Goal: Information Seeking & Learning: Check status

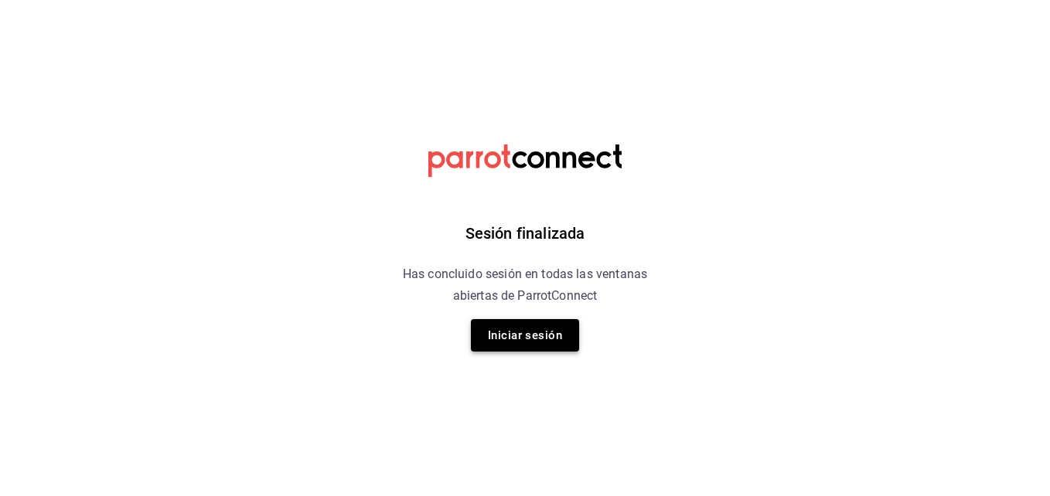
click at [551, 344] on button "Iniciar sesión" at bounding box center [525, 335] width 108 height 32
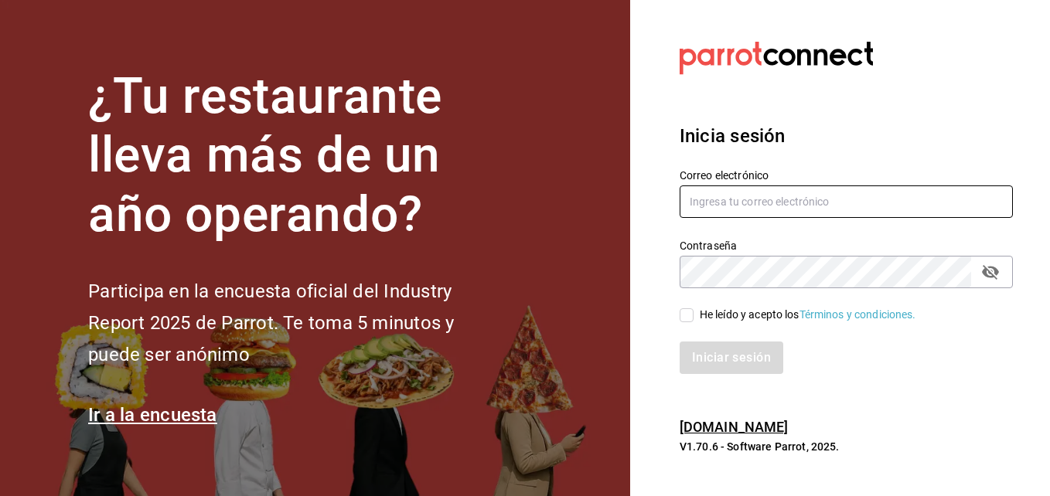
type input "erick.felipe@grupocosteno.com"
click at [684, 317] on input "He leído y acepto los Términos y condiciones." at bounding box center [687, 316] width 14 height 14
checkbox input "true"
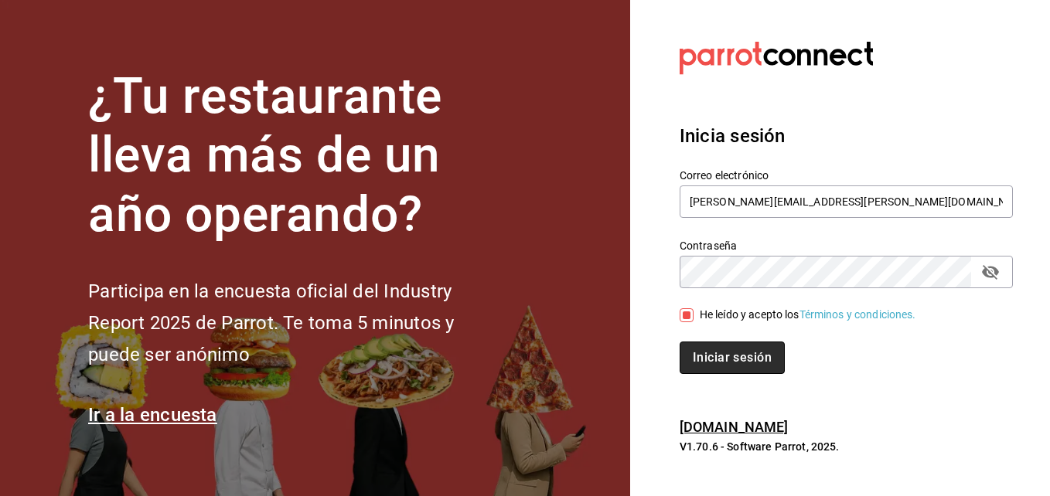
click at [714, 363] on button "Iniciar sesión" at bounding box center [732, 358] width 105 height 32
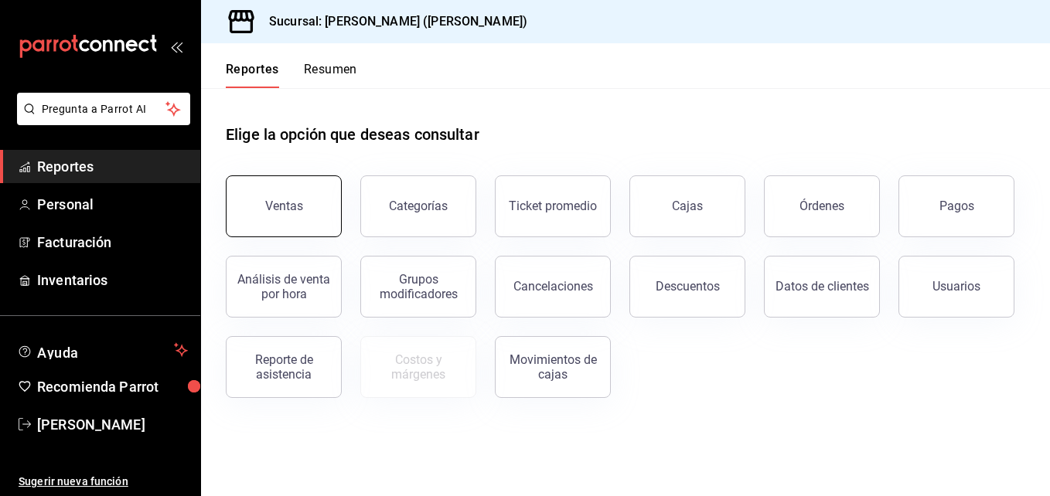
click at [296, 209] on div "Ventas" at bounding box center [284, 206] width 38 height 15
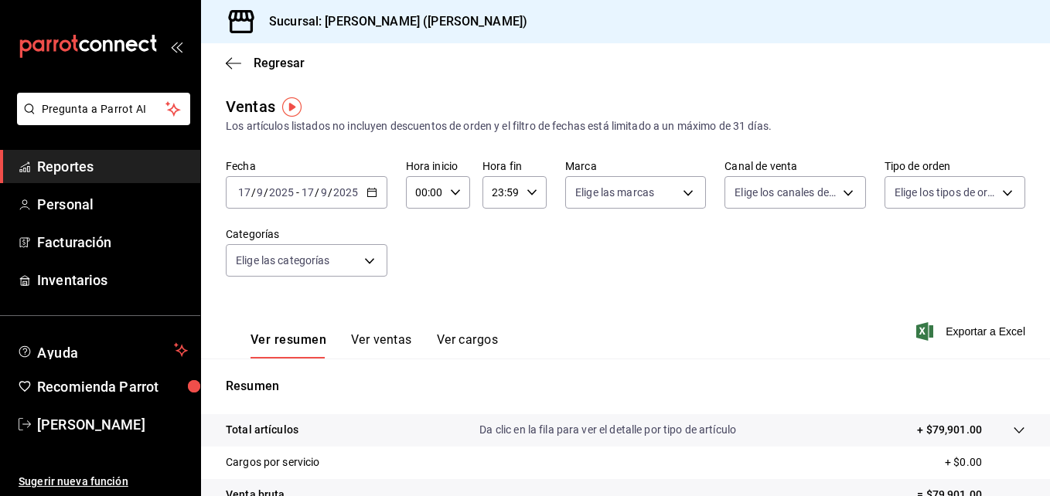
click at [371, 190] on icon "button" at bounding box center [372, 192] width 11 height 11
click at [562, 239] on div "Fecha 2025-09-17 17 / 9 / 2025 - 2025-09-17 17 / 9 / 2025 Hora inicio 00:00 Hor…" at bounding box center [626, 227] width 800 height 136
click at [369, 189] on icon "button" at bounding box center [372, 192] width 11 height 11
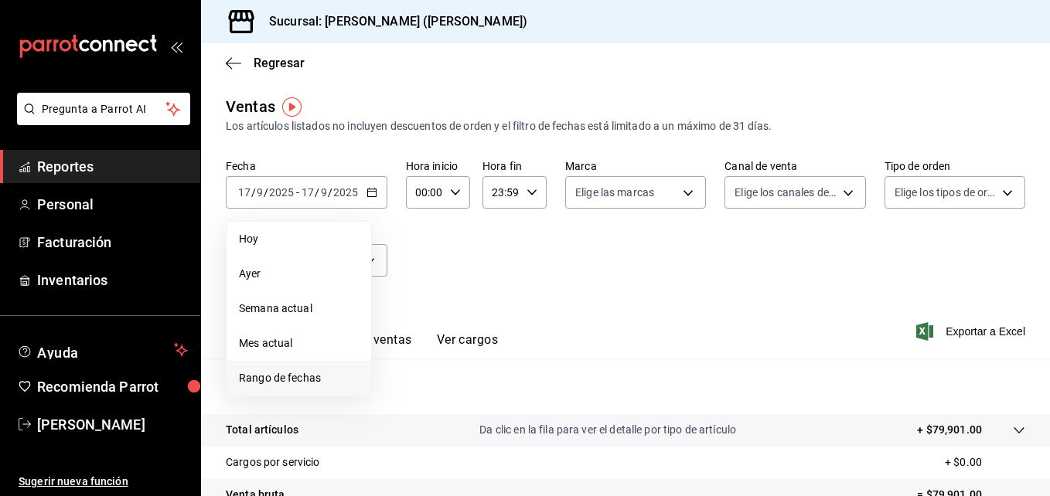
click at [294, 372] on span "Rango de fechas" at bounding box center [299, 378] width 120 height 16
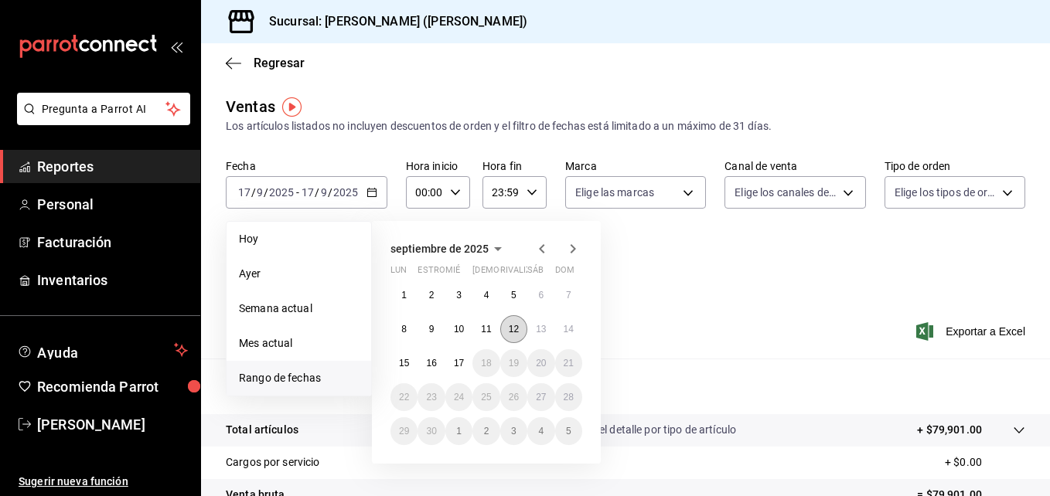
click at [517, 323] on button "12" at bounding box center [513, 329] width 27 height 28
click at [510, 327] on abbr "12" at bounding box center [514, 329] width 10 height 11
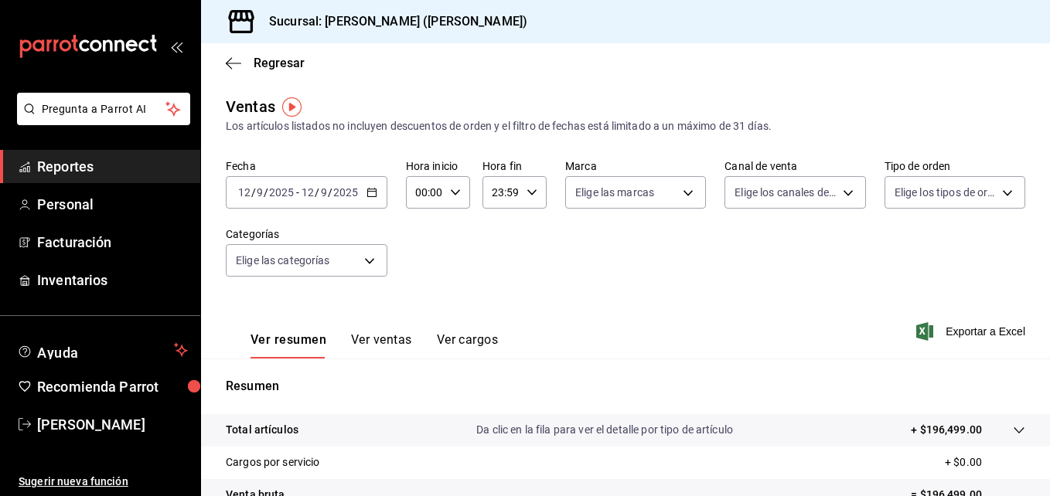
click at [460, 184] on div "00:00 Hora inicio" at bounding box center [438, 192] width 64 height 32
click at [418, 261] on span "05" at bounding box center [421, 263] width 7 height 12
type input "05:00"
click at [698, 277] on div at bounding box center [525, 248] width 1050 height 496
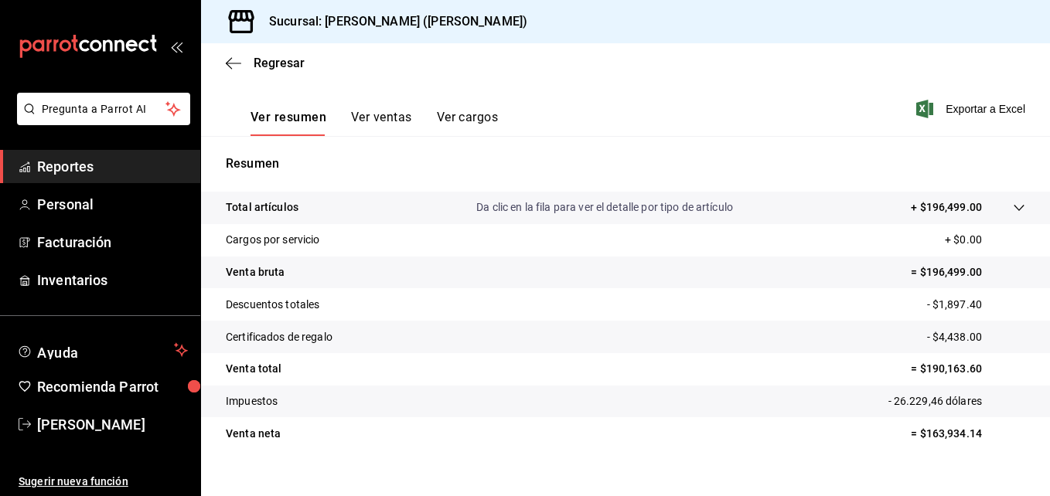
scroll to position [244, 0]
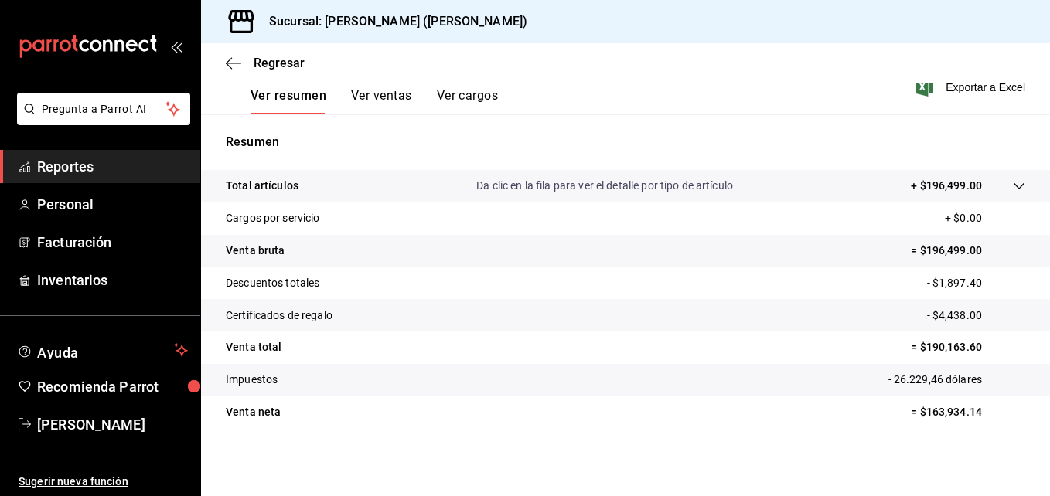
click at [467, 86] on div "Ver resumen Ver ventas Ver cargos" at bounding box center [362, 92] width 272 height 45
click at [464, 97] on button "Ver cargos" at bounding box center [468, 101] width 62 height 26
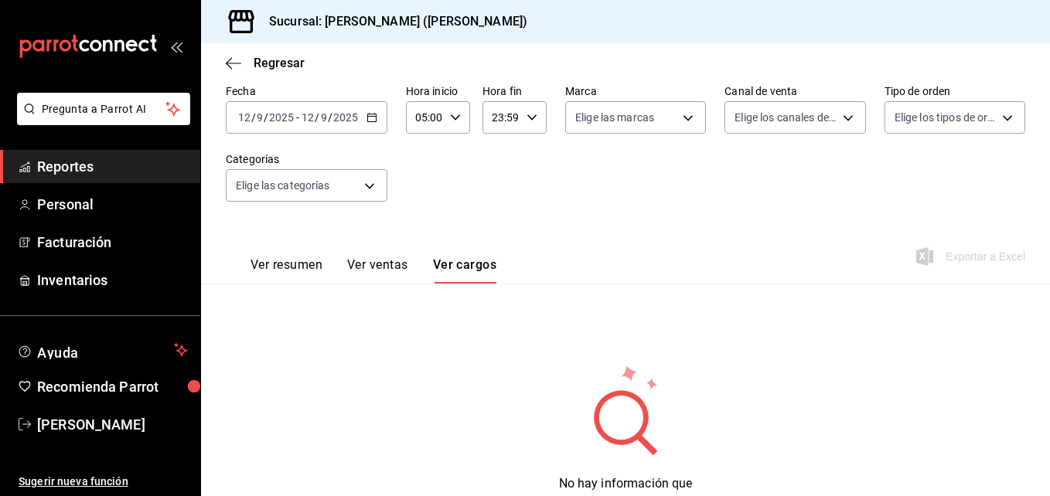
scroll to position [139, 0]
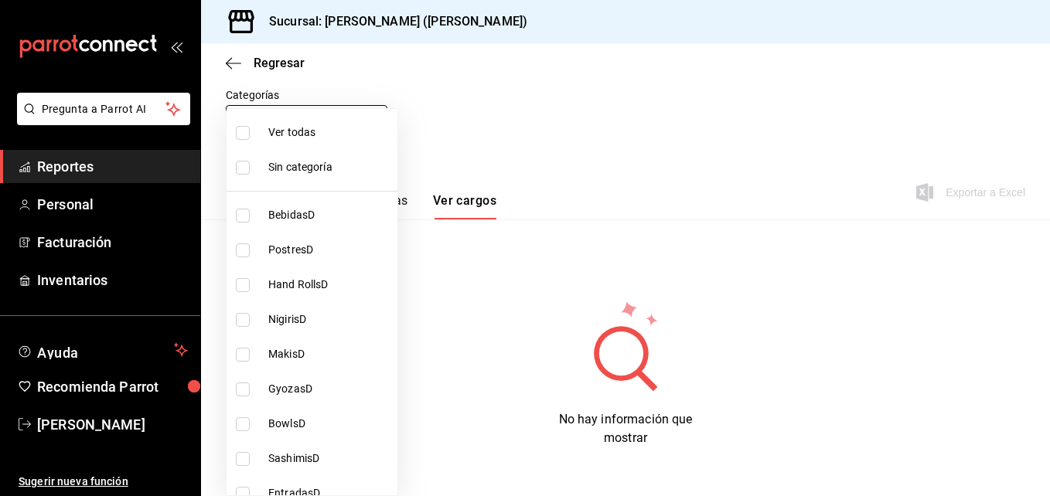
click at [371, 119] on body "Pregunta a Parrot AI Reportes Personal Facturación Inventarios Ayuda Recomienda…" at bounding box center [525, 248] width 1050 height 496
click at [225, 62] on div at bounding box center [525, 248] width 1050 height 496
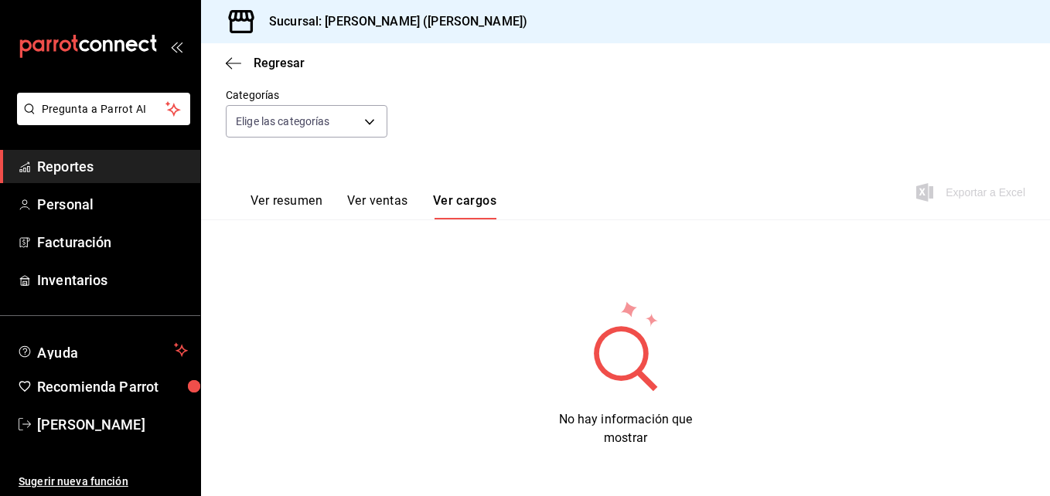
click at [225, 62] on div "Regresar" at bounding box center [625, 62] width 849 height 39
click at [356, 199] on button "Ver ventas" at bounding box center [377, 206] width 61 height 26
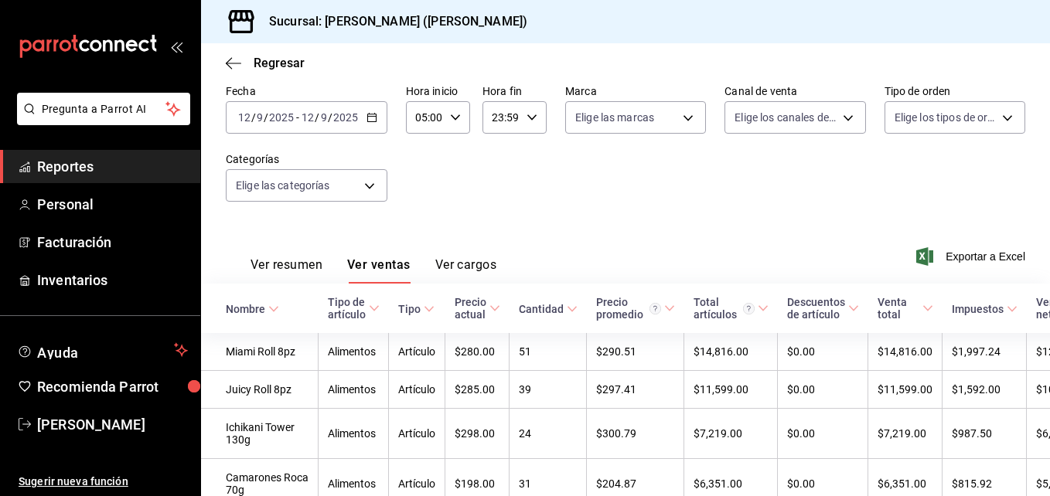
scroll to position [139, 0]
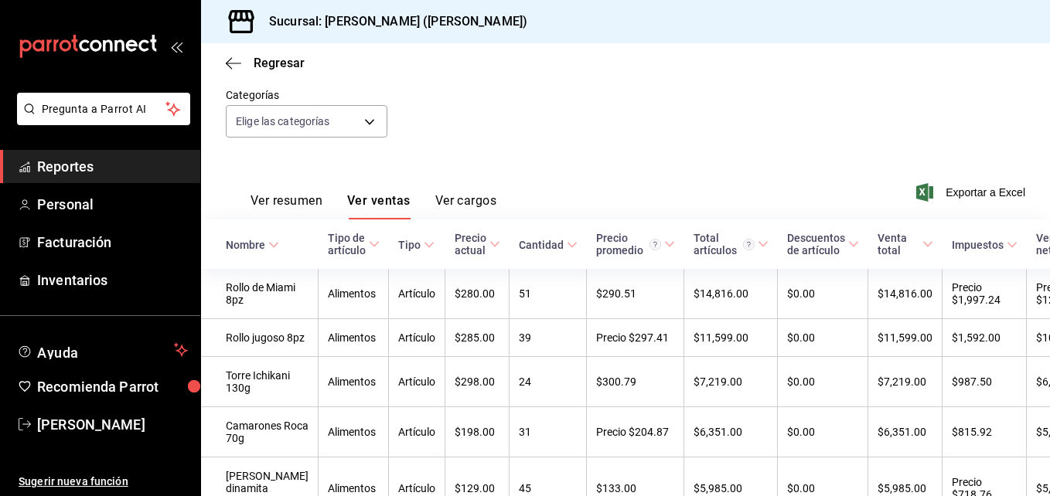
click at [284, 196] on font "Ver resumen" at bounding box center [287, 200] width 72 height 15
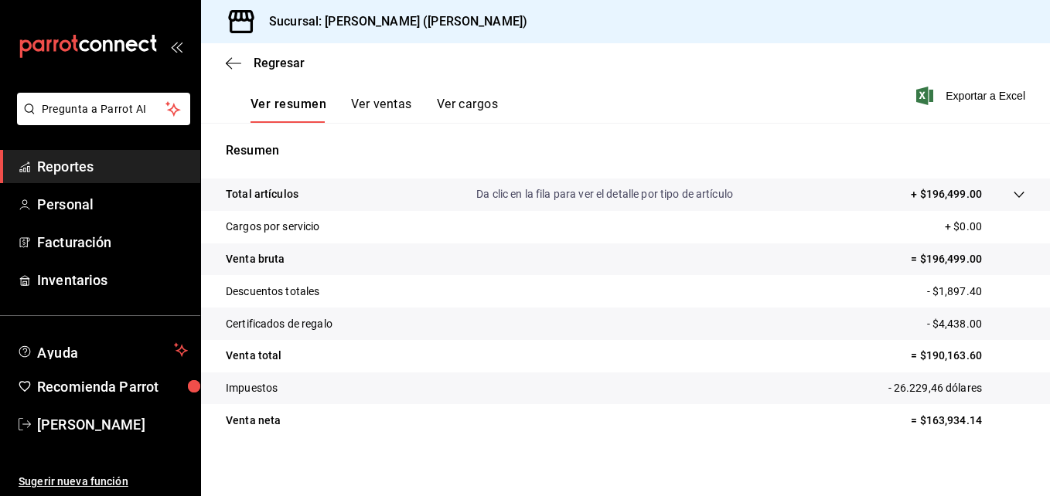
scroll to position [244, 0]
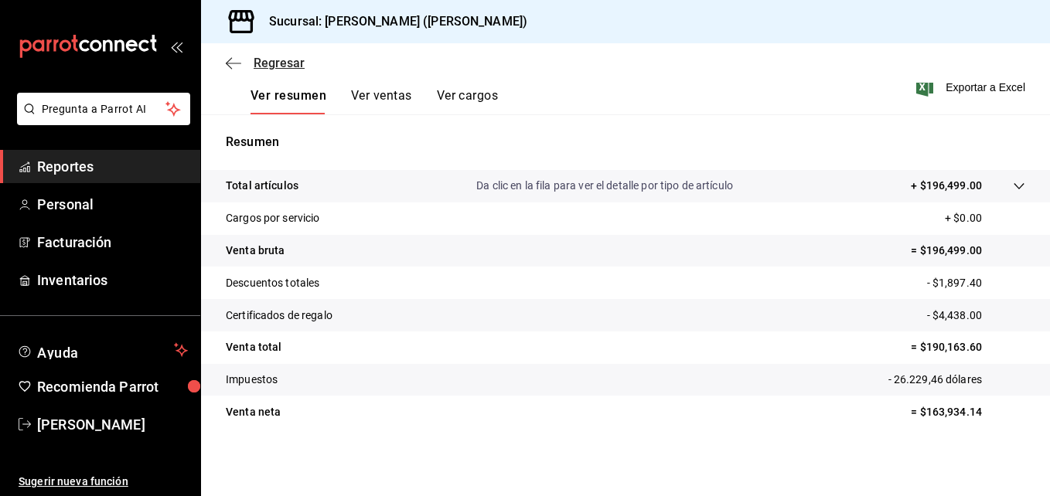
click at [232, 60] on icon "button" at bounding box center [233, 63] width 15 height 14
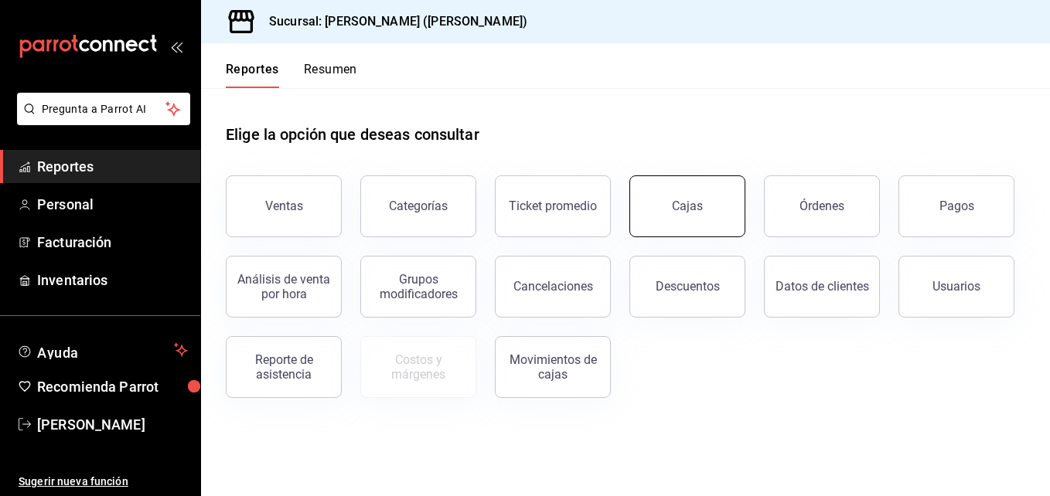
click at [661, 214] on link "Cajas" at bounding box center [687, 207] width 116 height 62
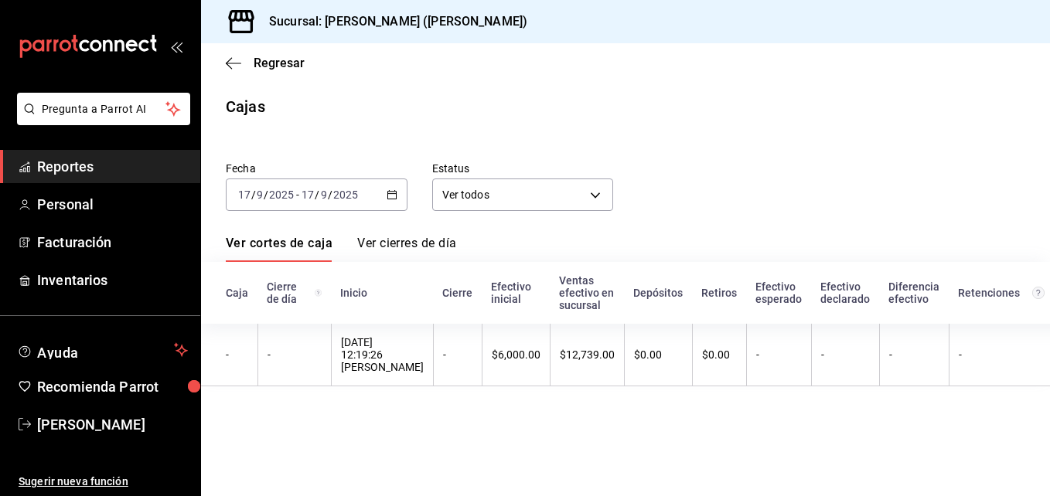
click at [390, 193] on icon "button" at bounding box center [392, 194] width 11 height 11
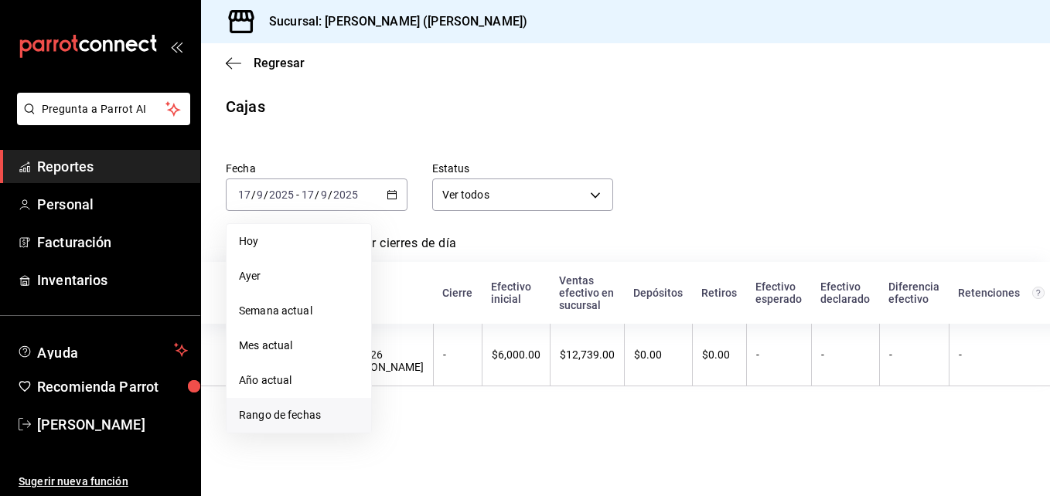
click at [289, 424] on li "Rango de fechas" at bounding box center [299, 415] width 145 height 35
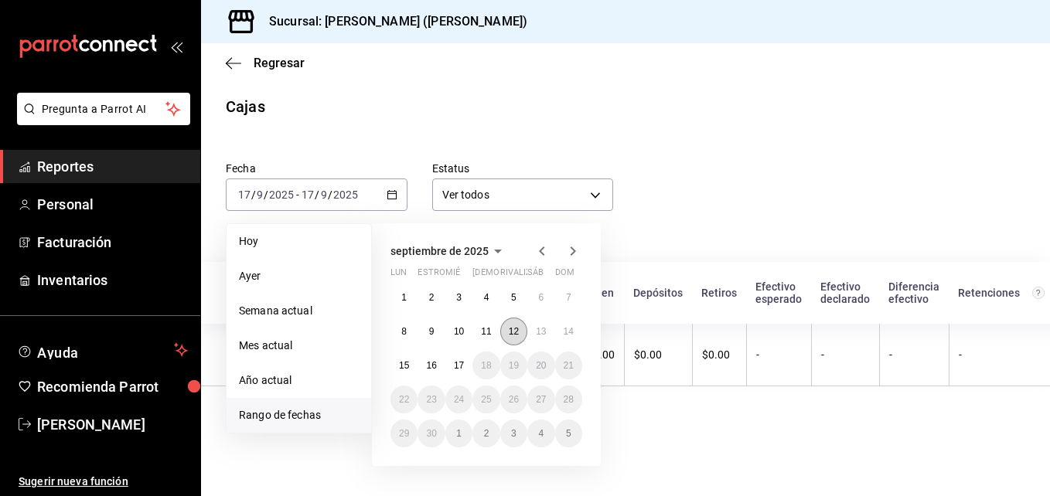
click at [521, 330] on button "12" at bounding box center [513, 332] width 27 height 28
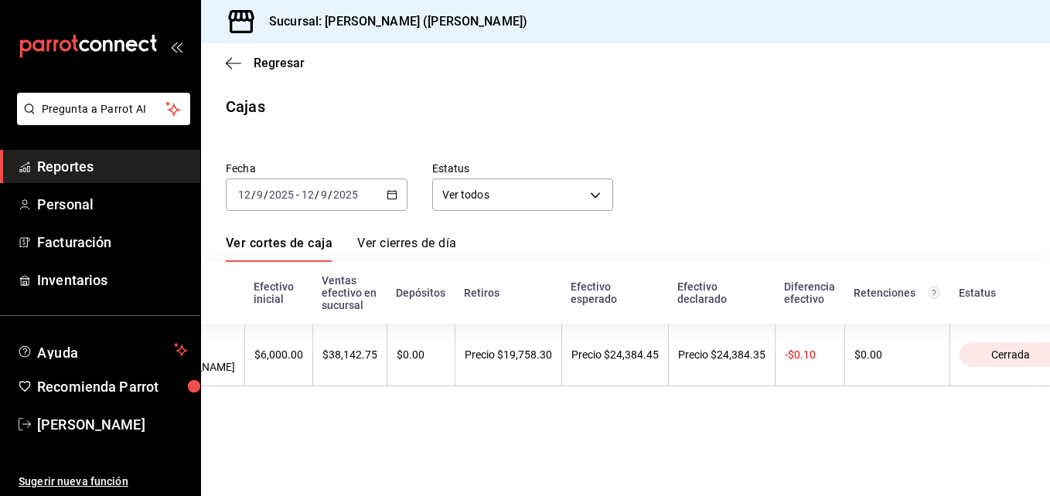
scroll to position [0, 309]
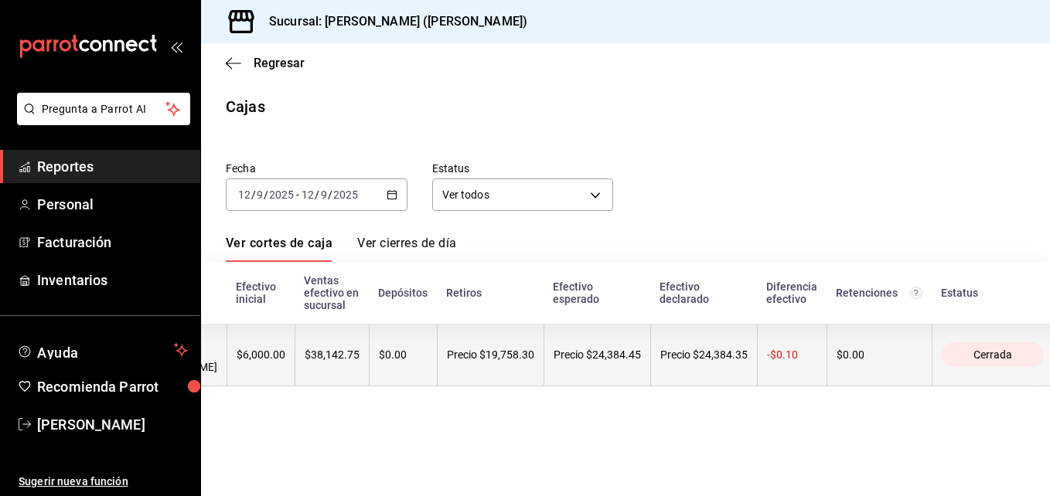
click at [967, 357] on span "Cerrada" at bounding box center [992, 355] width 51 height 12
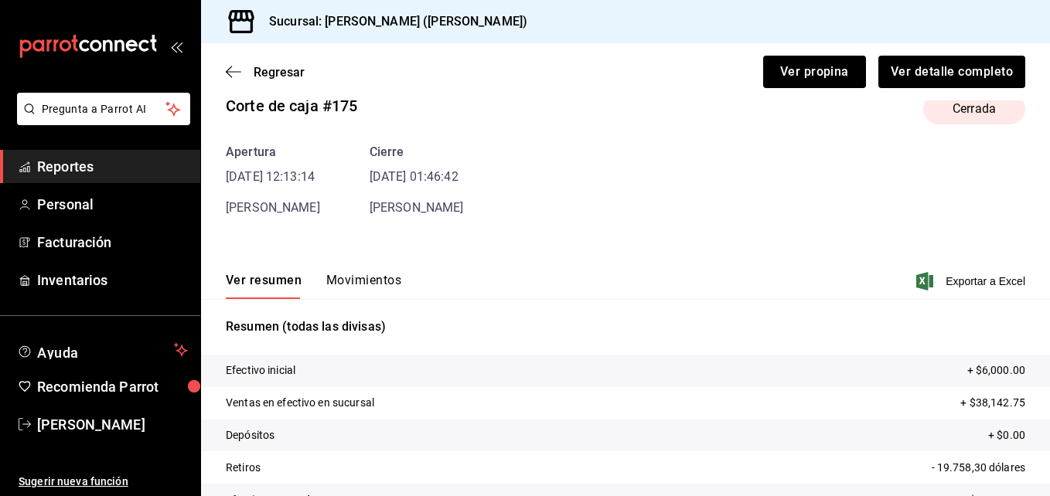
scroll to position [77, 0]
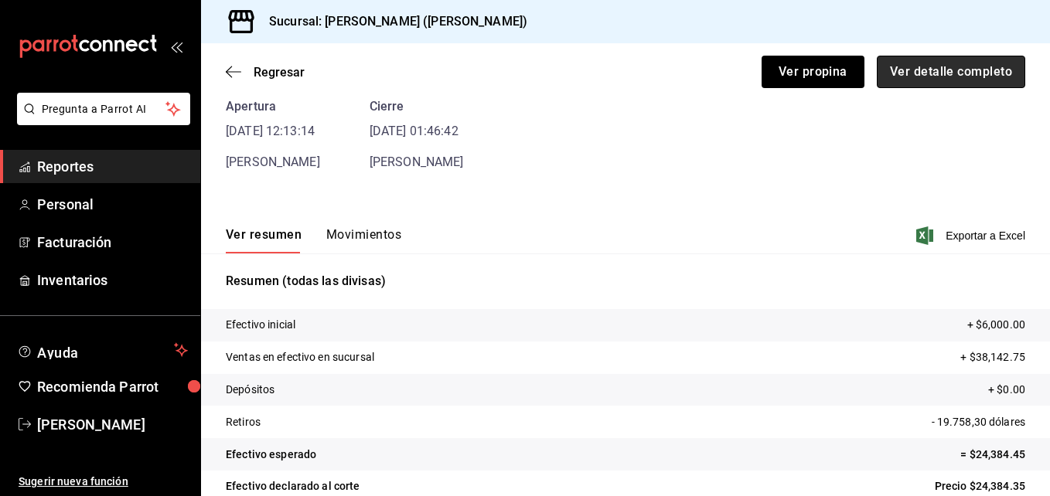
click at [948, 66] on button "Ver detalle completo" at bounding box center [951, 72] width 148 height 32
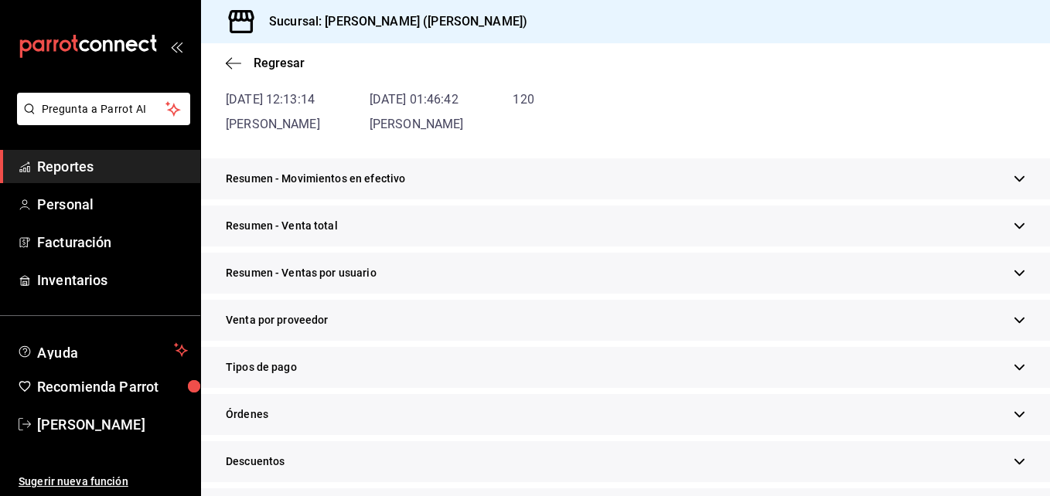
scroll to position [232, 0]
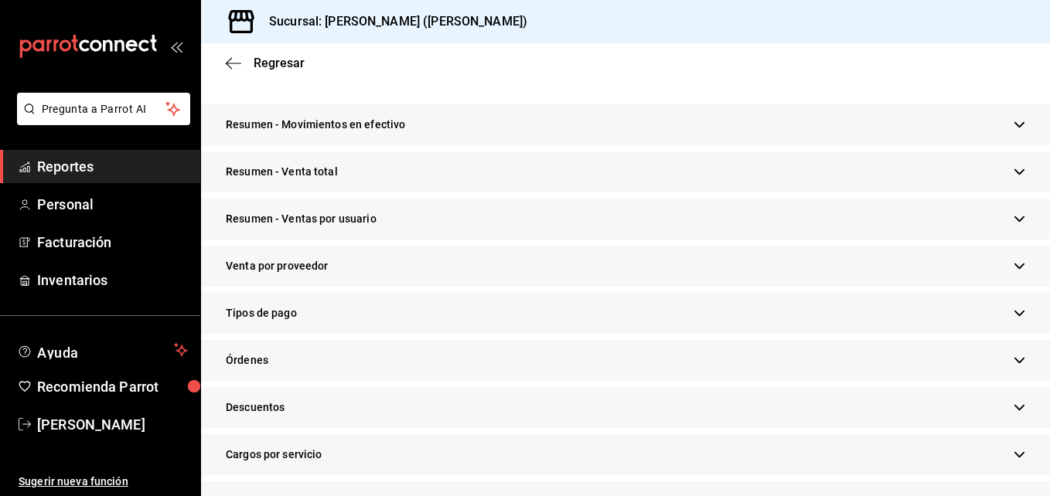
click at [978, 126] on div "Resumen - Movimientos en efectivo" at bounding box center [625, 124] width 849 height 41
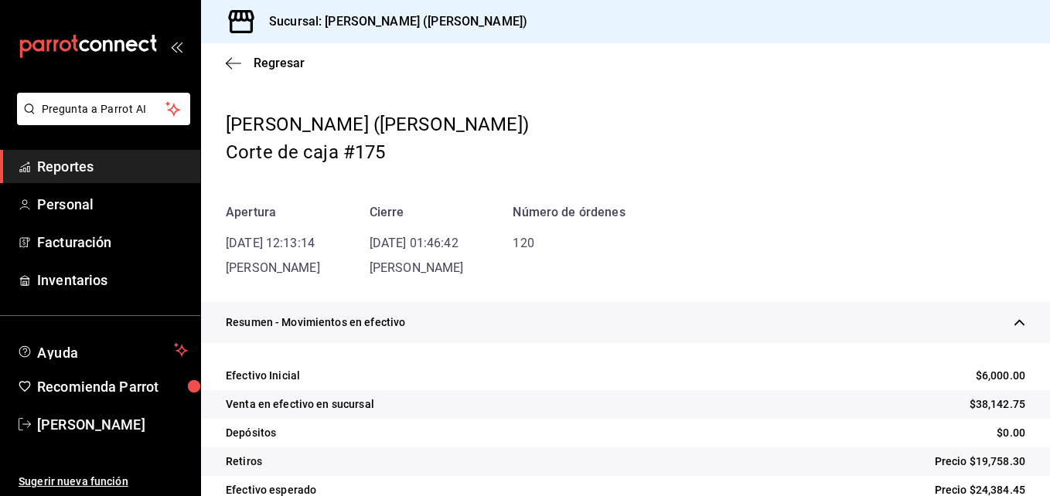
scroll to position [0, 0]
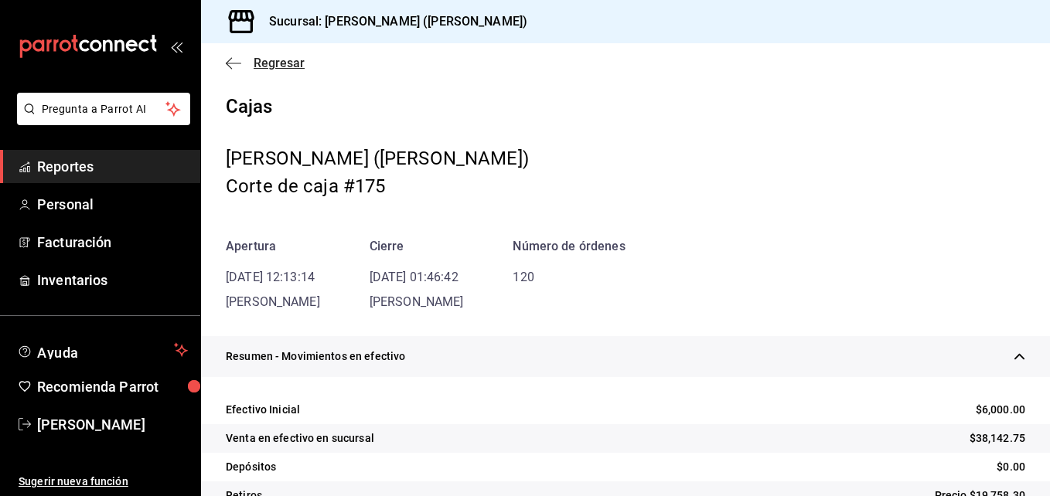
click at [229, 60] on icon "button" at bounding box center [233, 63] width 15 height 14
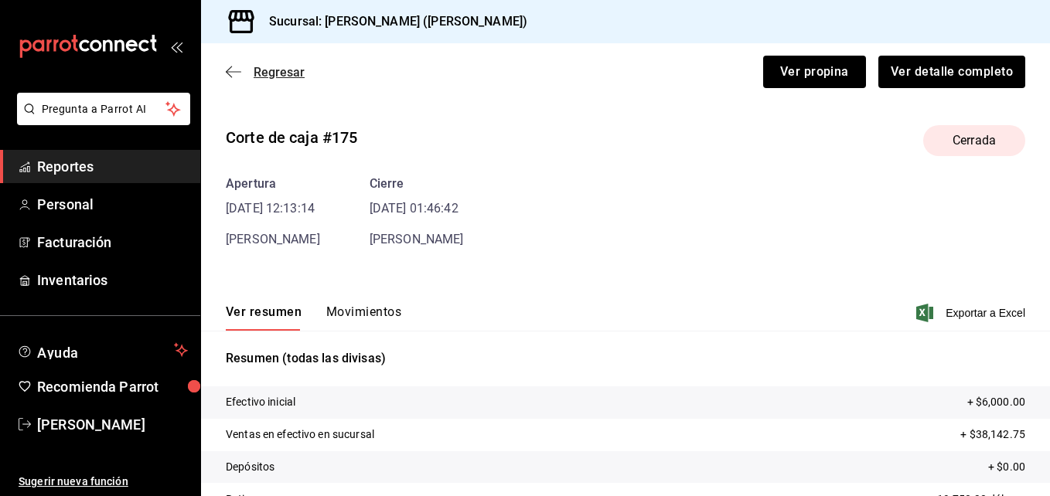
click at [226, 70] on icon "button" at bounding box center [233, 72] width 15 height 14
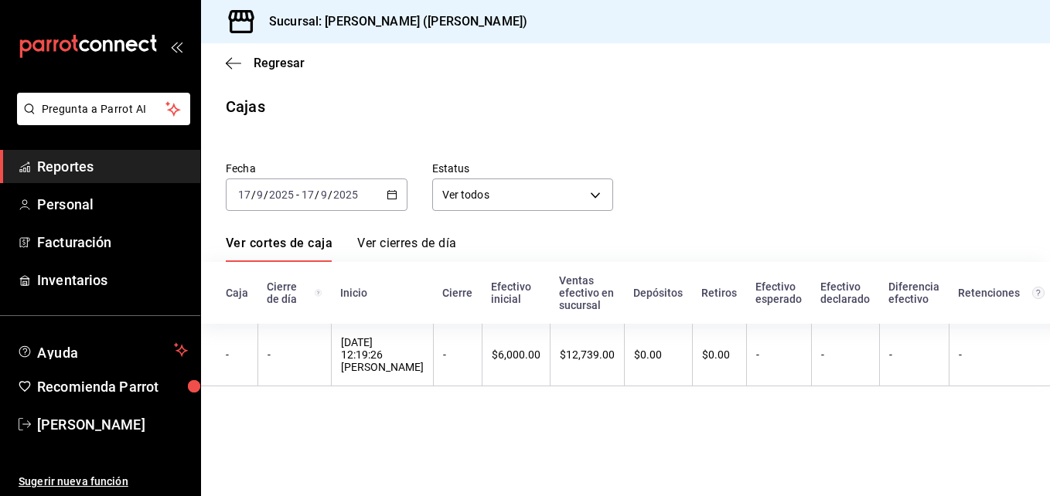
click at [400, 193] on div "2025-09-17 17 / 9 / 2025 - 2025-09-17 17 / 9 / 2025" at bounding box center [317, 195] width 182 height 32
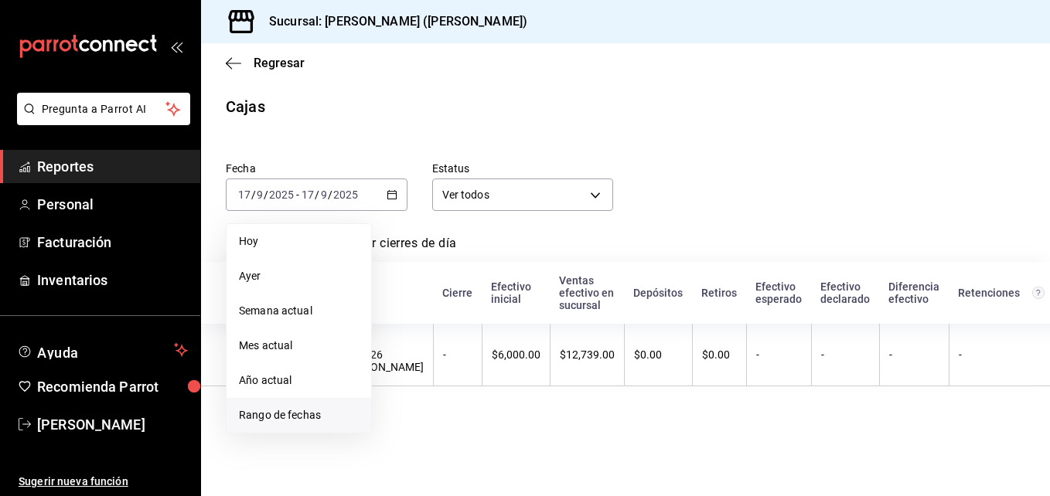
click at [283, 414] on span "Rango de fechas" at bounding box center [299, 415] width 120 height 16
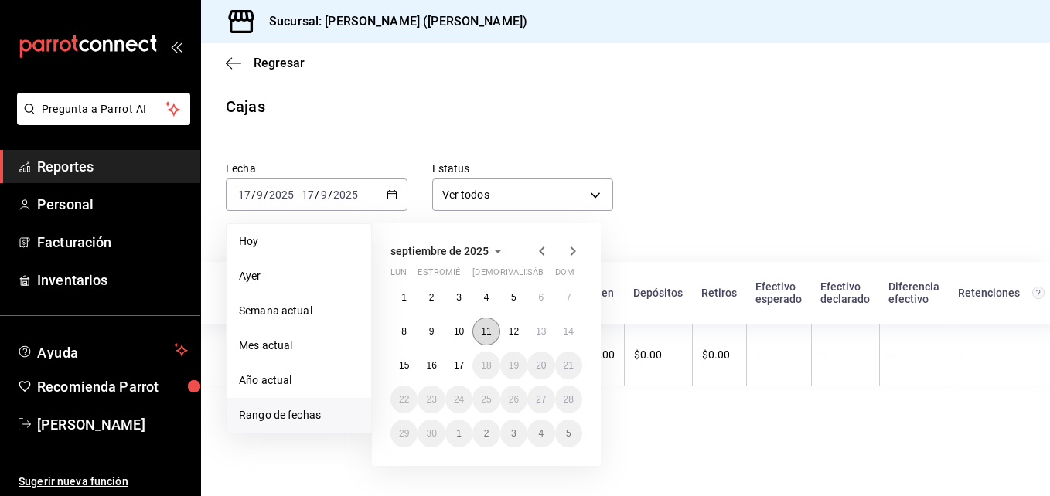
click at [484, 332] on abbr "11" at bounding box center [486, 331] width 10 height 11
click at [483, 331] on abbr "11" at bounding box center [486, 331] width 10 height 11
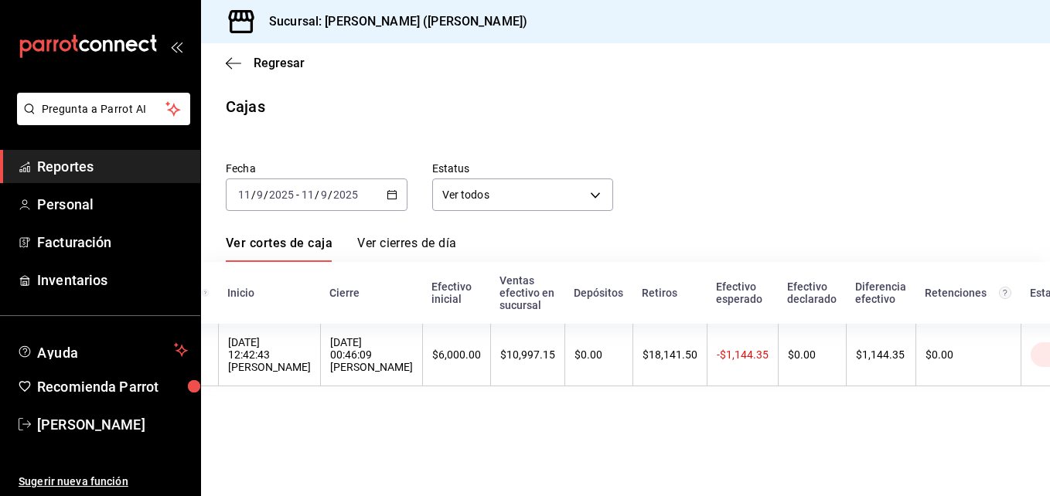
scroll to position [0, 198]
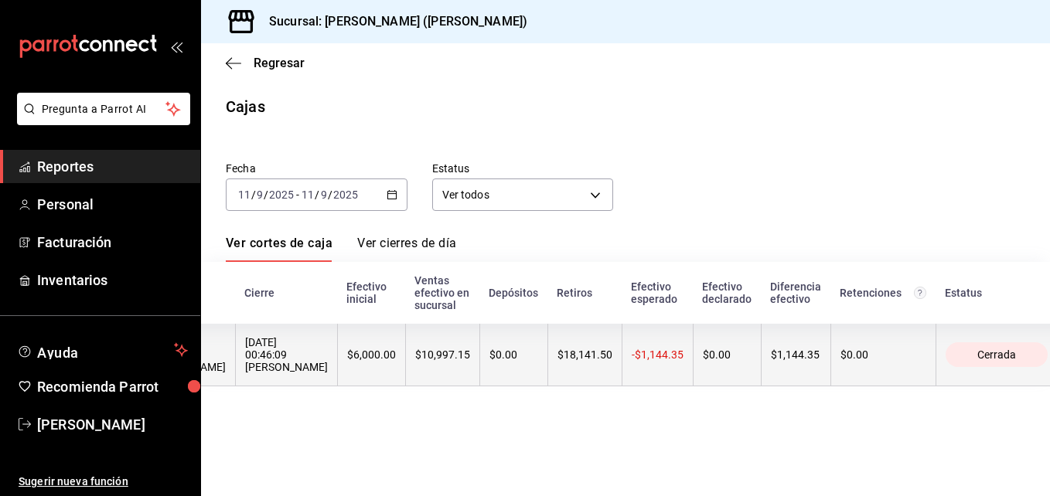
click at [946, 356] on div "Cerrada" at bounding box center [997, 355] width 102 height 25
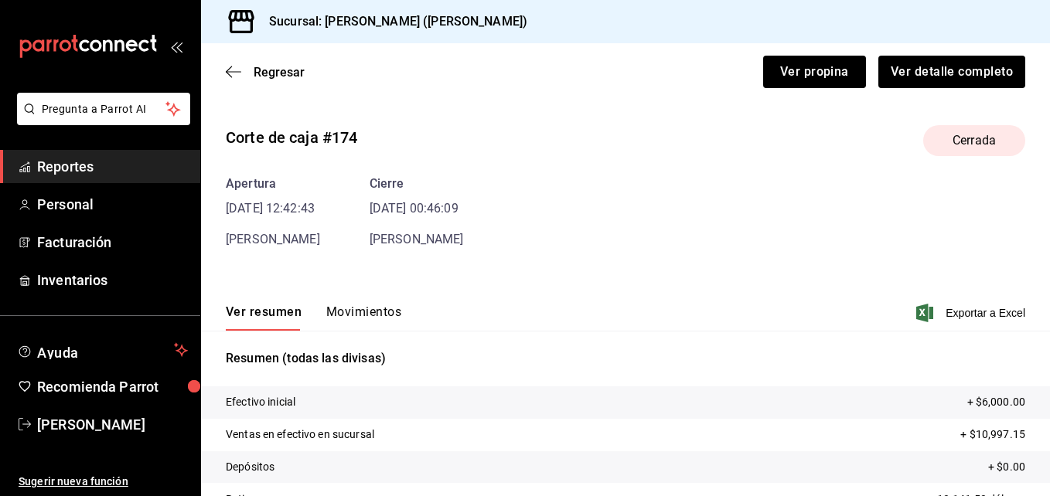
click at [372, 314] on button "Movimientos" at bounding box center [363, 318] width 75 height 26
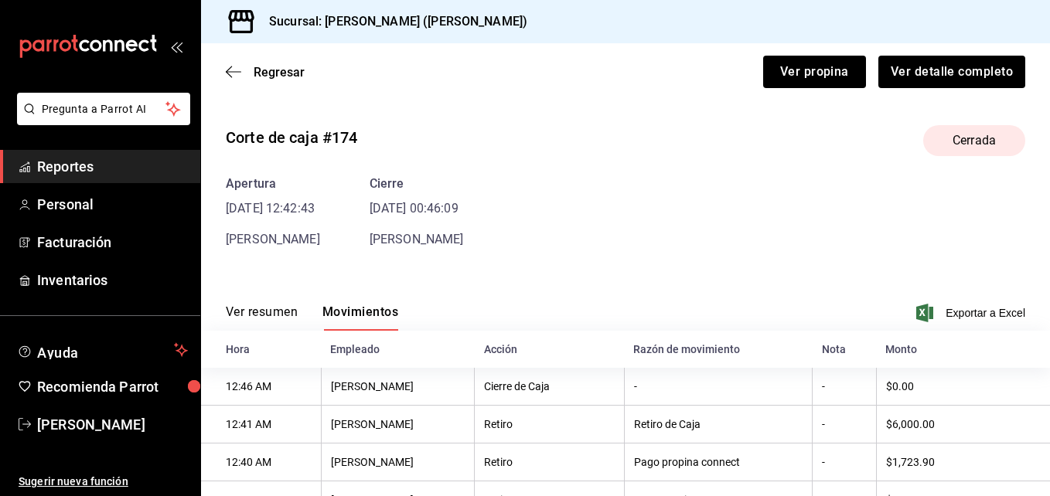
click at [251, 308] on font "Ver resumen" at bounding box center [262, 312] width 72 height 15
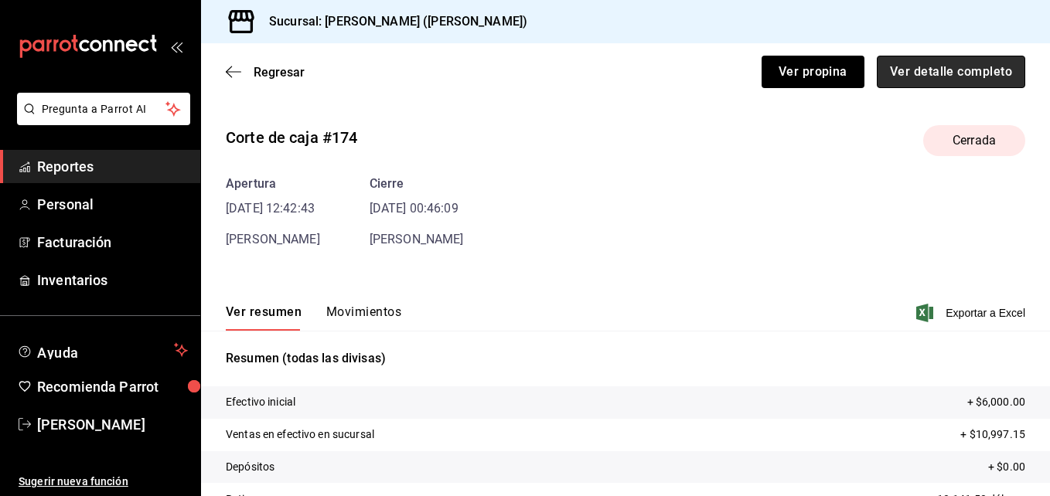
click at [936, 69] on button "Ver detalle completo" at bounding box center [951, 72] width 148 height 32
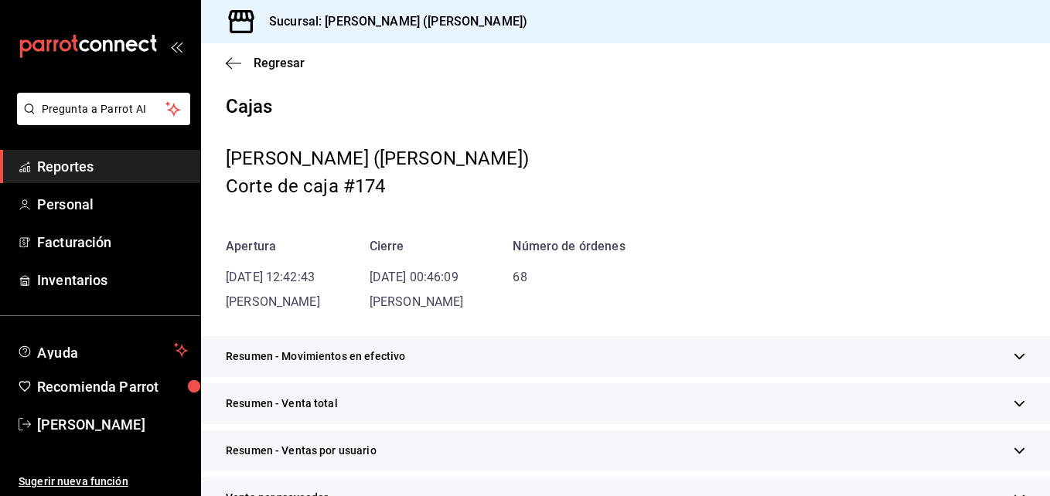
click at [1014, 351] on icon "button" at bounding box center [1020, 357] width 12 height 12
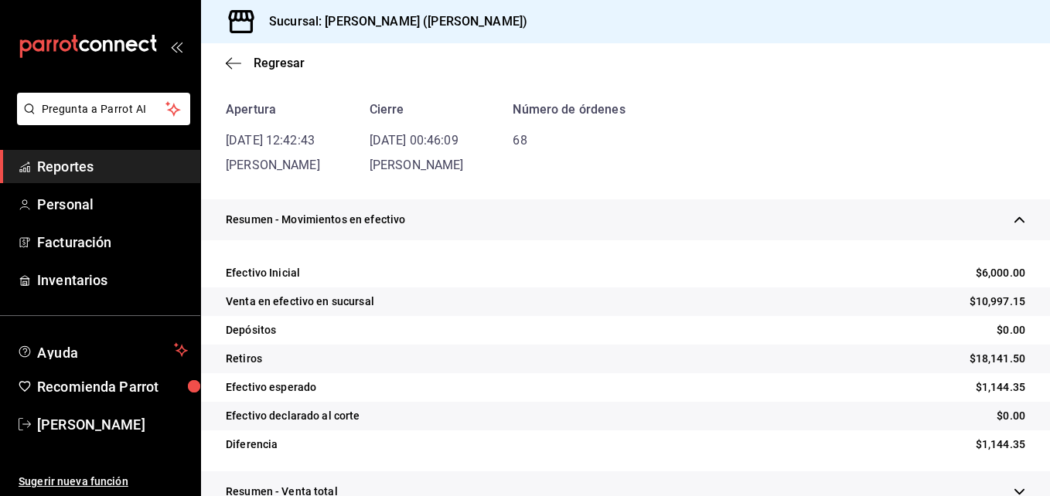
scroll to position [155, 0]
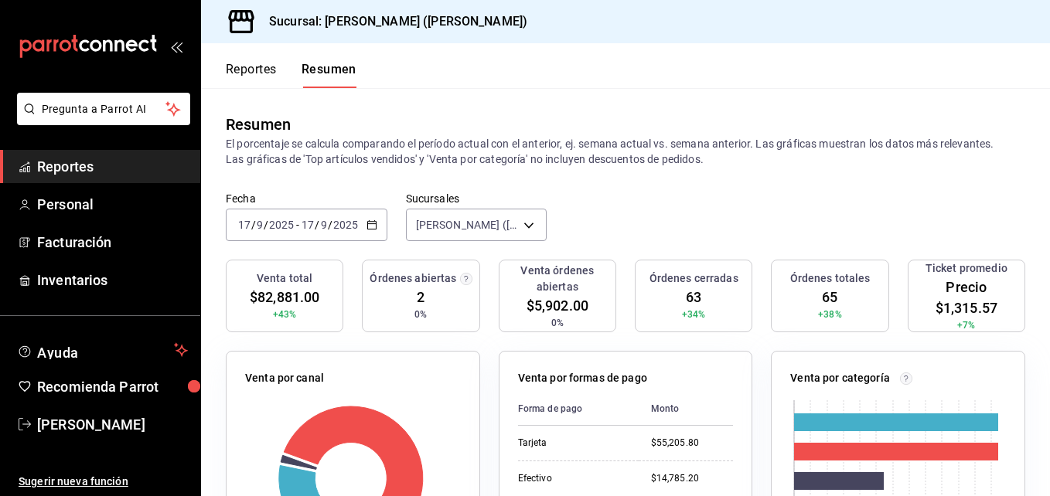
click at [73, 172] on font "Reportes" at bounding box center [65, 167] width 56 height 16
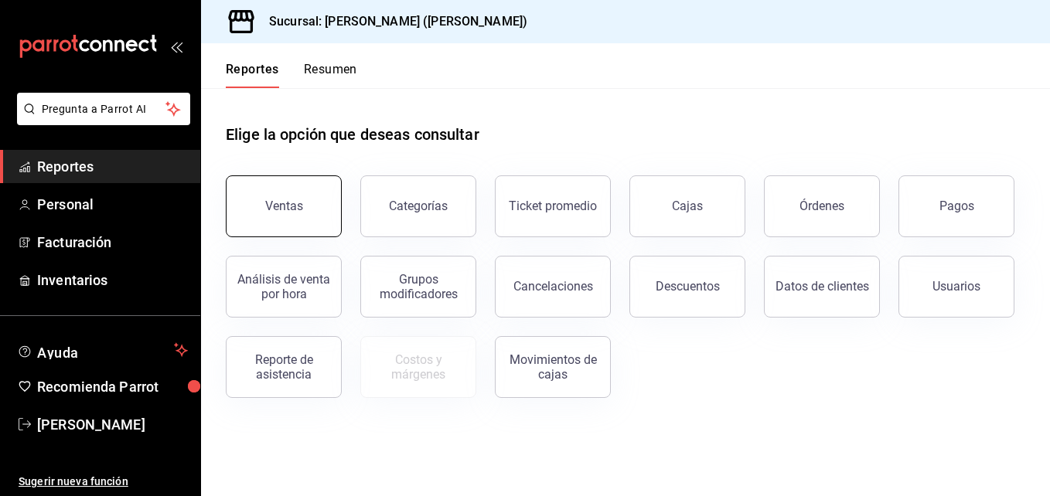
click at [268, 208] on div "Ventas" at bounding box center [284, 206] width 38 height 15
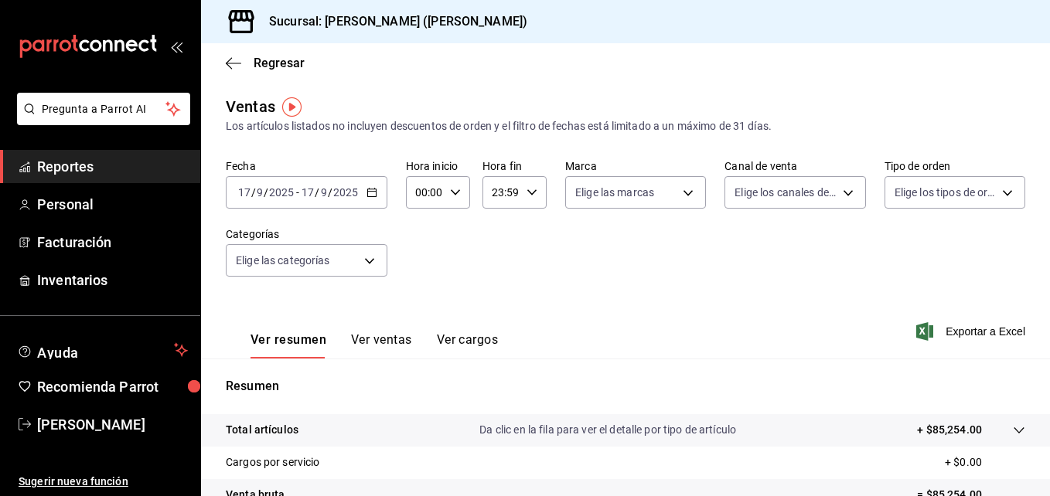
click at [225, 64] on div "Regresar" at bounding box center [625, 62] width 849 height 39
click at [227, 66] on icon "button" at bounding box center [233, 63] width 15 height 14
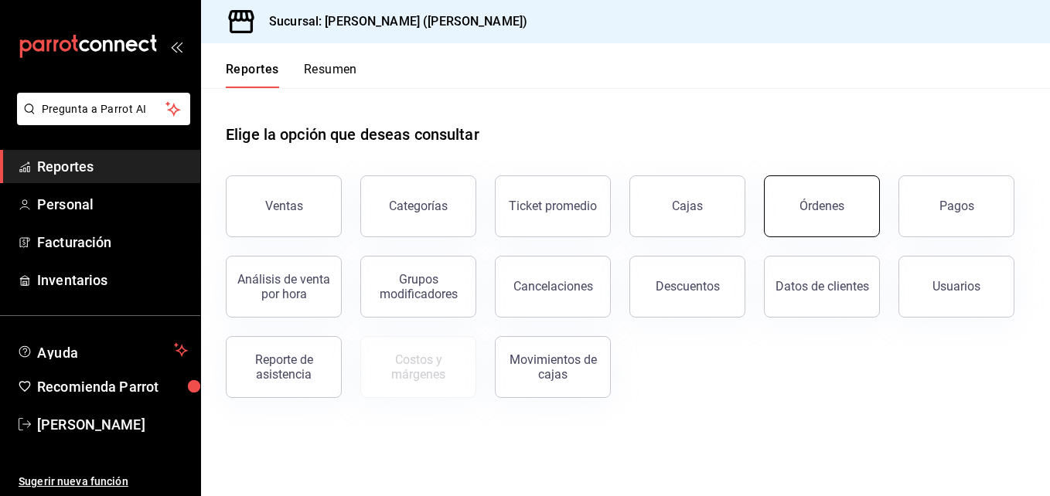
click at [825, 213] on button "Órdenes" at bounding box center [822, 207] width 116 height 62
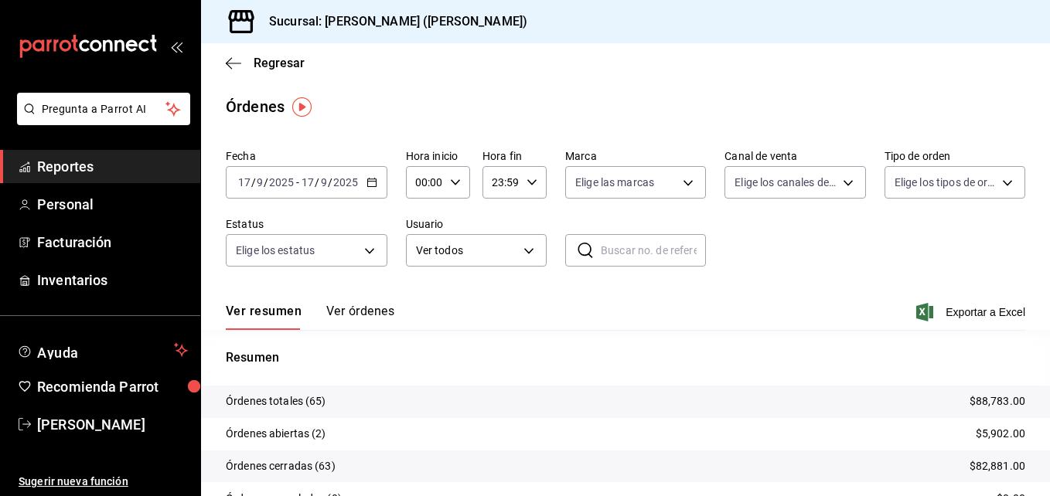
click at [461, 182] on div "00:00 Hora inicio" at bounding box center [438, 182] width 64 height 32
drag, startPoint x: 419, startPoint y: 256, endPoint x: 445, endPoint y: 241, distance: 29.4
click at [418, 254] on span "05" at bounding box center [421, 253] width 7 height 12
type input "05:00"
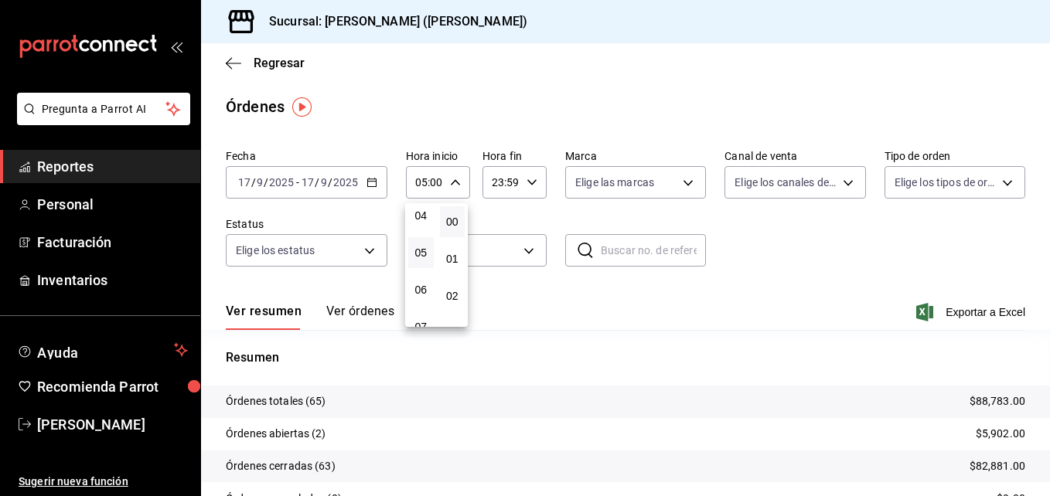
click at [994, 176] on div at bounding box center [525, 248] width 1050 height 496
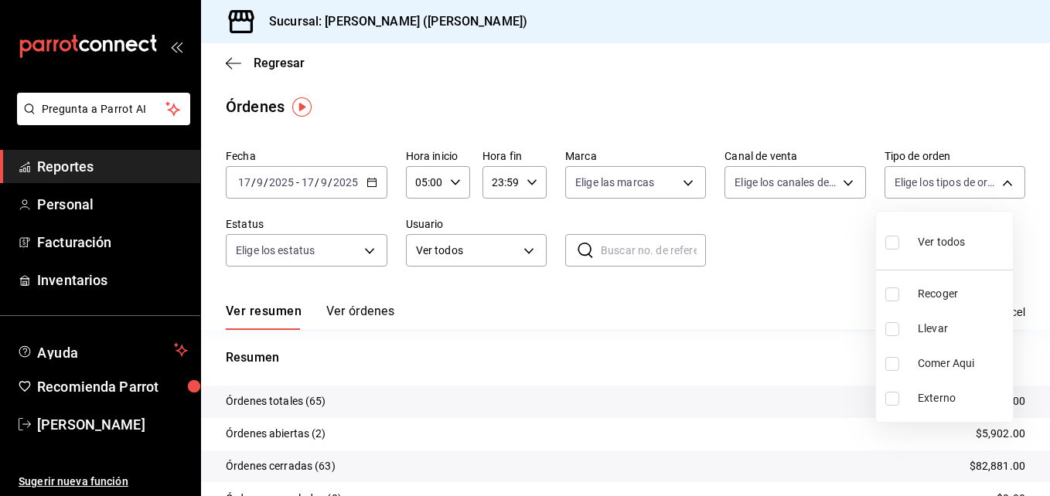
click at [994, 176] on body "Pregunta a Parrot AI Reportes Personal Facturación Inventarios Ayuda Recomienda…" at bounding box center [525, 248] width 1050 height 496
click at [892, 330] on input "checkbox" at bounding box center [892, 329] width 14 height 14
checkbox input "true"
type input "d5ed7011-f835-4d0c-a8fc-5f0f01446209"
click at [842, 193] on div at bounding box center [525, 248] width 1050 height 496
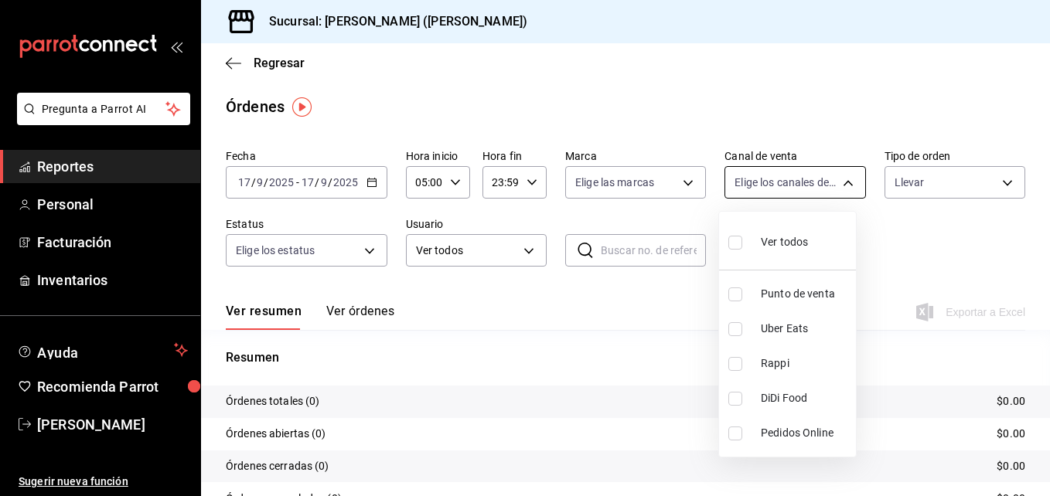
click at [837, 182] on body "Pregunta a Parrot AI Reportes Personal Facturación Inventarios Ayuda Recomienda…" at bounding box center [525, 248] width 1050 height 496
click at [734, 329] on input "checkbox" at bounding box center [735, 329] width 14 height 14
checkbox input "true"
type input "UBER_EATS"
click at [737, 366] on input "checkbox" at bounding box center [735, 364] width 14 height 14
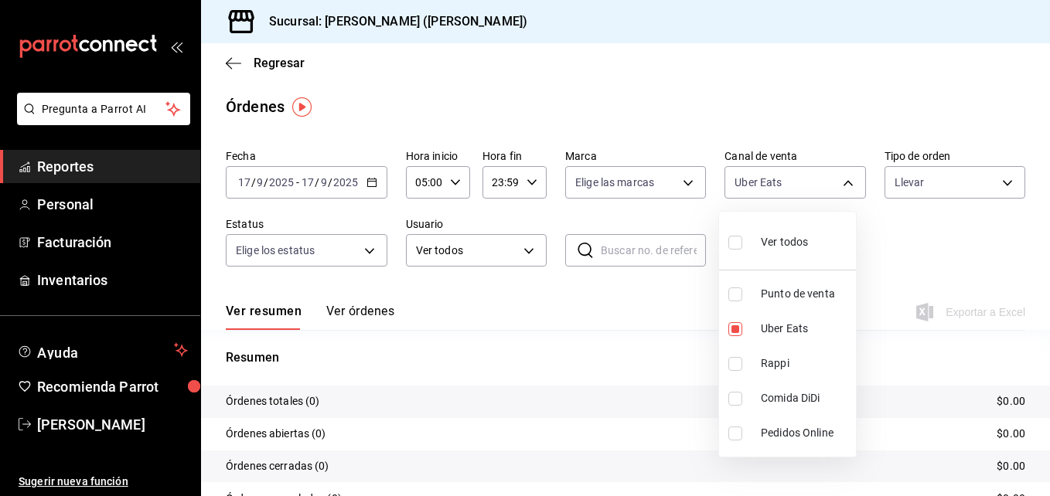
checkbox input "true"
click at [731, 341] on li "Uber Eats" at bounding box center [787, 329] width 137 height 35
type input "RAPPI"
checkbox input "false"
click at [908, 228] on div at bounding box center [525, 248] width 1050 height 496
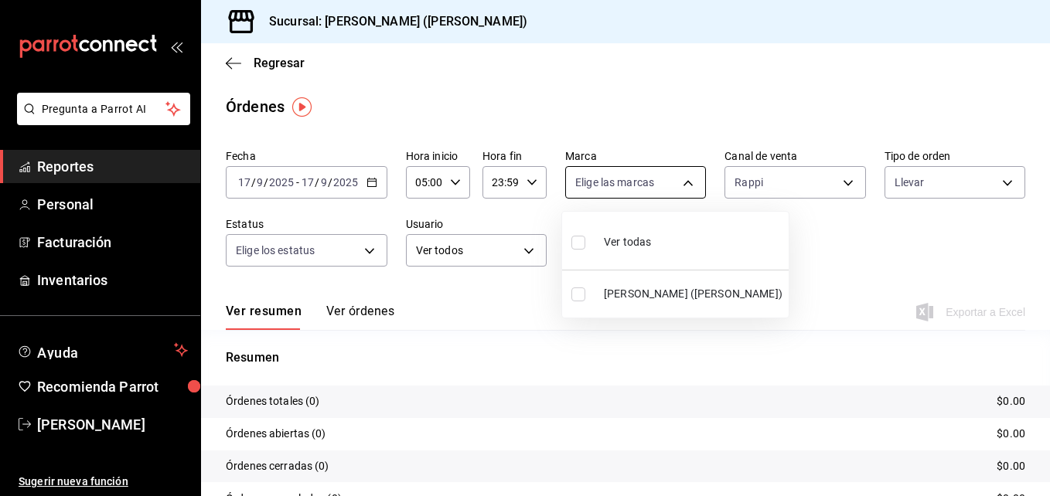
click at [674, 182] on body "Pregunta a Parrot AI Reportes Personal Facturación Inventarios Ayuda Recomienda…" at bounding box center [525, 248] width 1050 height 496
drag, startPoint x: 679, startPoint y: 287, endPoint x: 670, endPoint y: 283, distance: 9.3
click at [675, 288] on span "[PERSON_NAME] ([PERSON_NAME])" at bounding box center [693, 294] width 179 height 16
type input "3e284276-a834-4a39-bc59-2edda2d06158"
checkbox input "true"
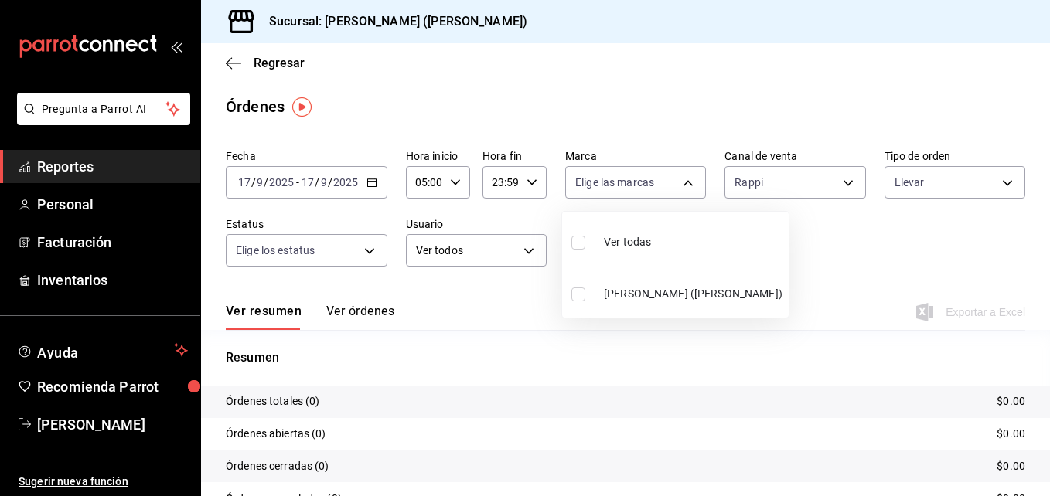
checkbox input "true"
drag, startPoint x: 1042, startPoint y: 156, endPoint x: 1038, endPoint y: 192, distance: 35.9
click at [1041, 202] on div at bounding box center [525, 248] width 1050 height 496
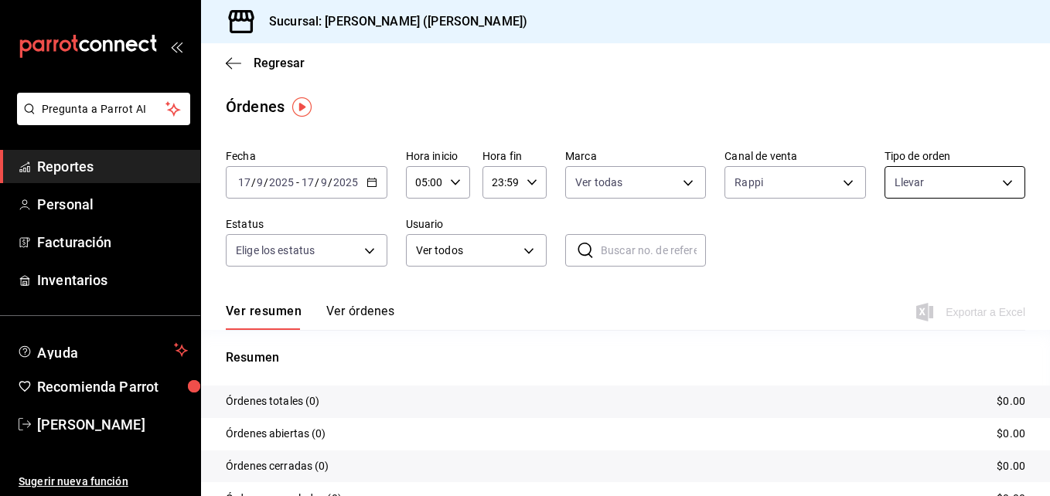
click at [993, 182] on body "Pregunta a Parrot AI Reportes Personal Facturación Inventarios Ayuda Recomienda…" at bounding box center [525, 248] width 1050 height 496
click at [892, 292] on input "checkbox" at bounding box center [892, 295] width 14 height 14
checkbox input "true"
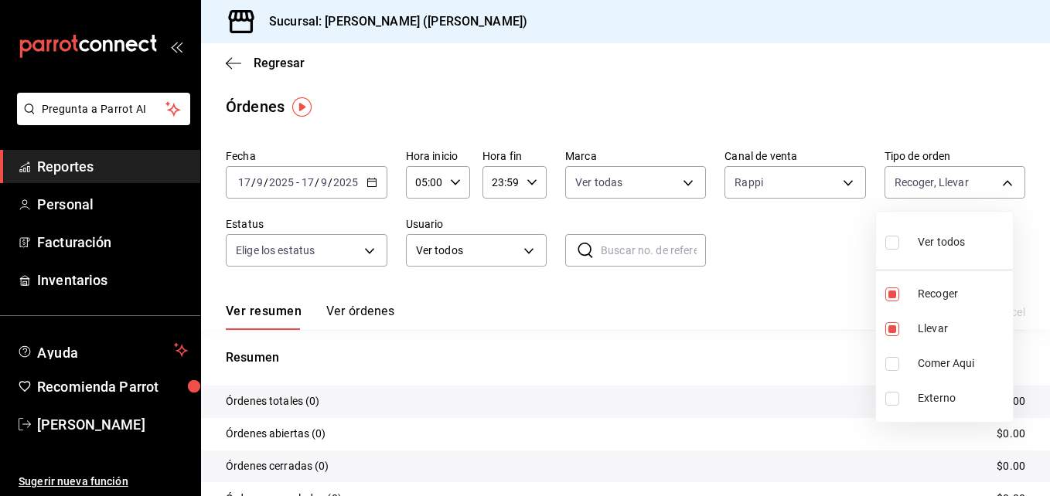
click at [885, 360] on li "Comer Aqui" at bounding box center [944, 363] width 137 height 35
type input "d5ed7011-f835-4d0c-a8fc-5f0f01446209,e22fa5c9-a89e-41b0-8860-3ae797de52dc,0cbc4…"
checkbox input "true"
click at [369, 252] on div at bounding box center [525, 248] width 1050 height 496
click at [813, 215] on div "Fecha 2025-09-17 17 / 9 / 2025 - 2025-09-17 17 / 9 / 2025 Hora inicio 05:00 Hor…" at bounding box center [626, 214] width 800 height 142
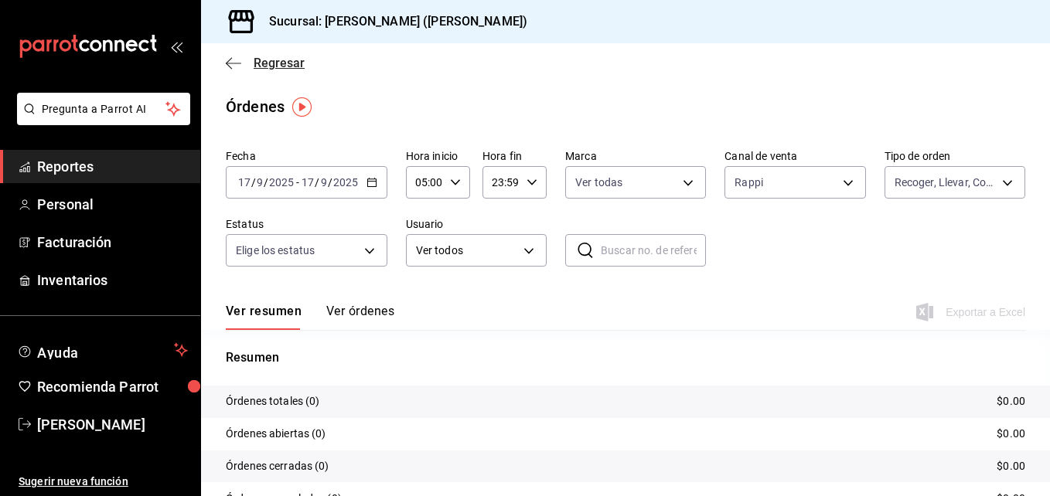
click at [240, 63] on icon "button" at bounding box center [233, 63] width 15 height 1
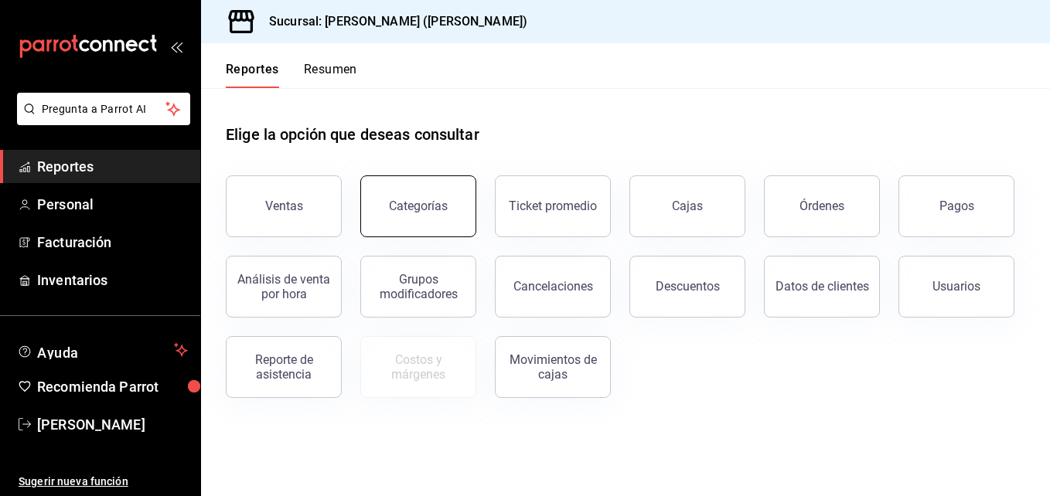
click at [452, 220] on button "Categorías" at bounding box center [418, 207] width 116 height 62
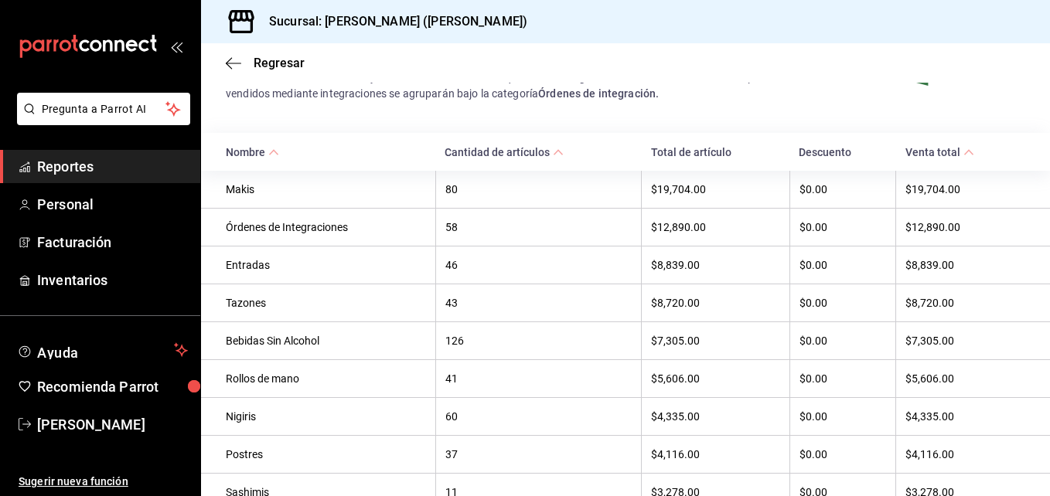
scroll to position [77, 0]
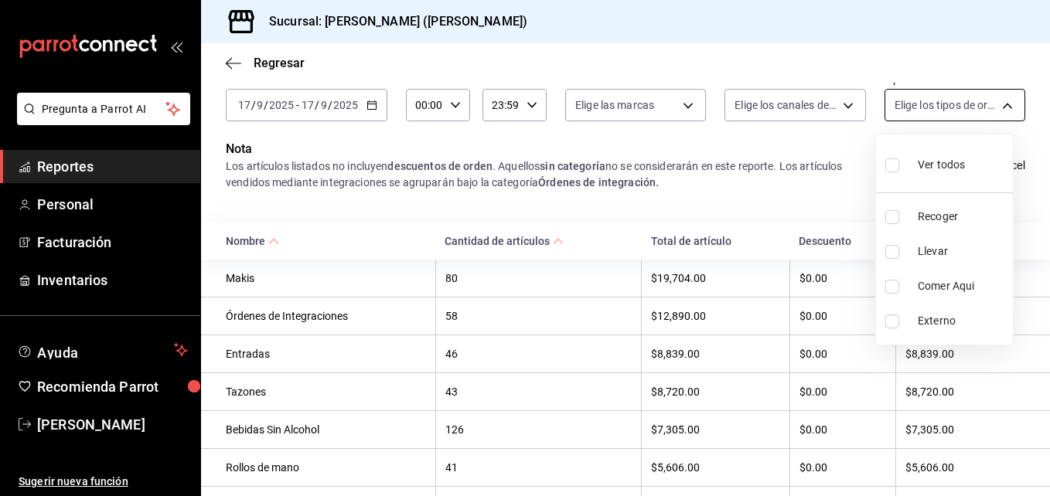
click at [993, 106] on body "Pregunta a Parrot AI Reportes Personal Facturación Inventarios Ayuda Recomienda…" at bounding box center [525, 248] width 1050 height 496
click at [892, 248] on input "checkbox" at bounding box center [892, 252] width 14 height 14
checkbox input "true"
type input "d5ed7011-f835-4d0c-a8fc-5f0f01446209"
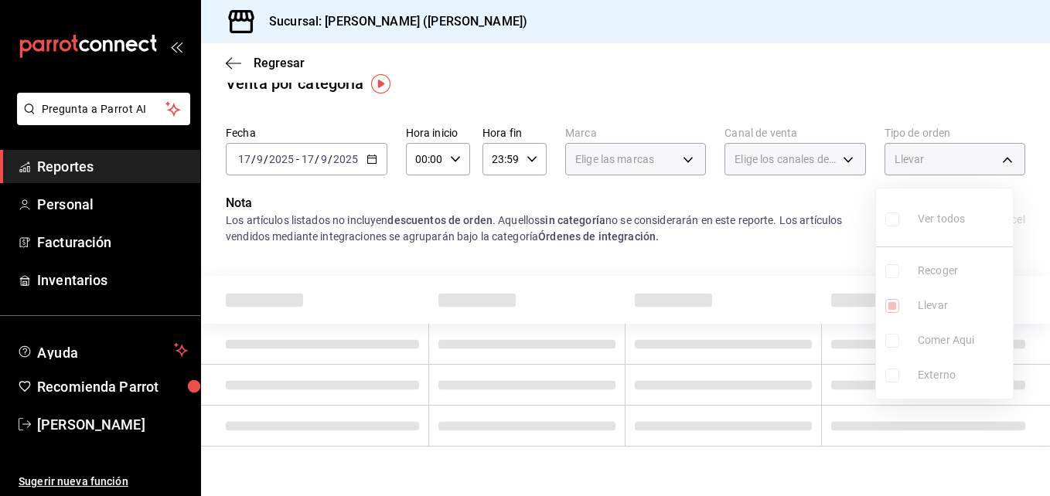
scroll to position [77, 0]
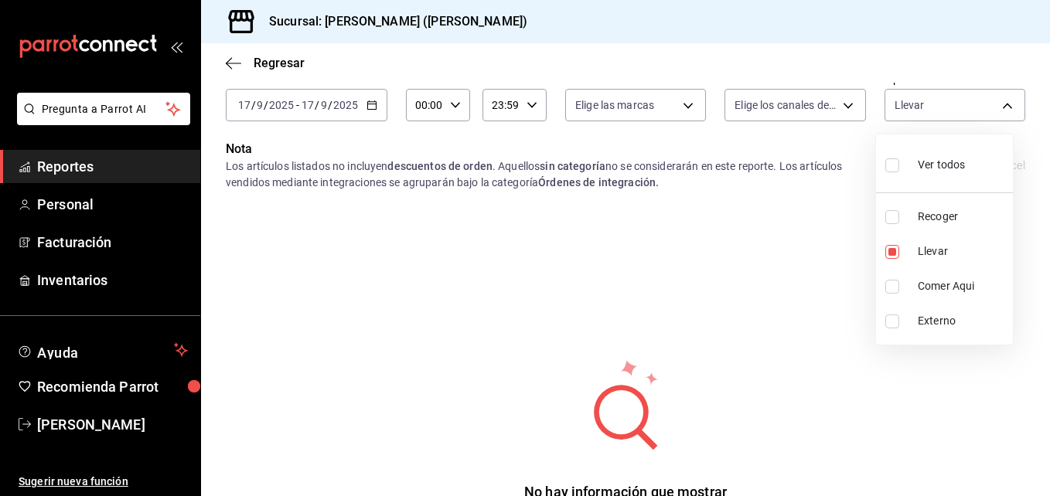
click at [844, 105] on div at bounding box center [525, 248] width 1050 height 496
click at [994, 107] on body "Pregunta a Parrot AI Reportes Personal Facturación Inventarios Ayuda Recomienda…" at bounding box center [525, 248] width 1050 height 496
click at [896, 250] on input "checkbox" at bounding box center [892, 252] width 14 height 14
checkbox input "false"
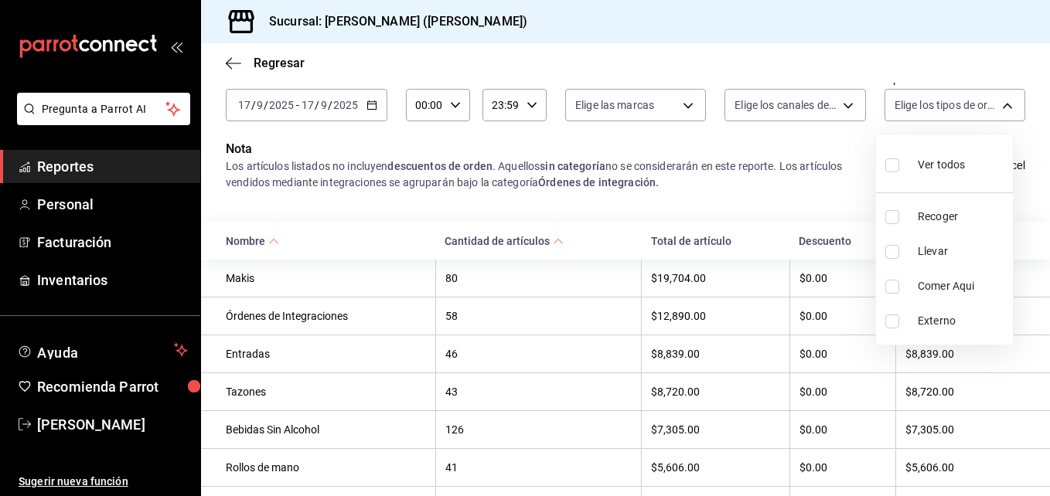
click at [834, 98] on div at bounding box center [525, 248] width 1050 height 496
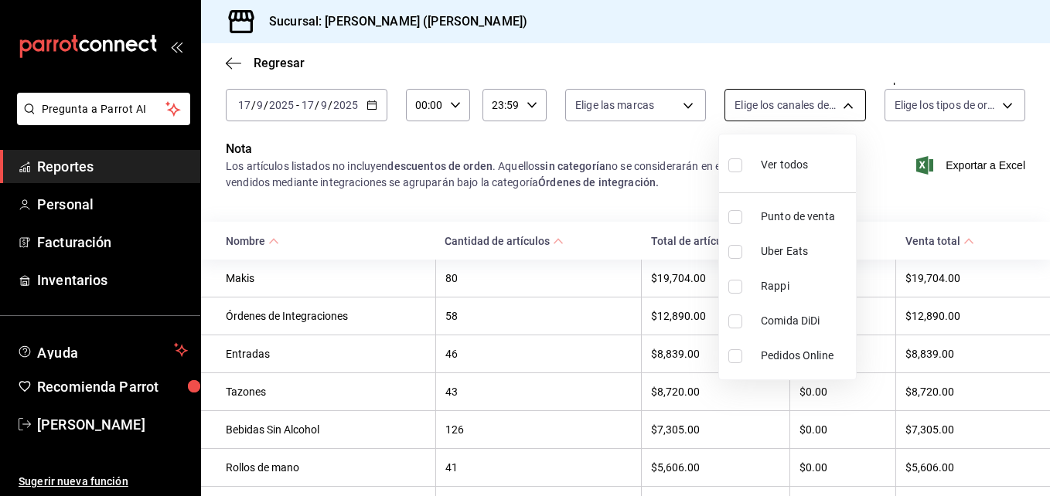
click at [834, 92] on body "Pregunta a Parrot AI Reportes Personal Facturación Inventarios Ayuda Recomienda…" at bounding box center [525, 248] width 1050 height 496
click at [730, 249] on input "checkbox" at bounding box center [735, 252] width 14 height 14
checkbox input "true"
type input "UBER_EATS"
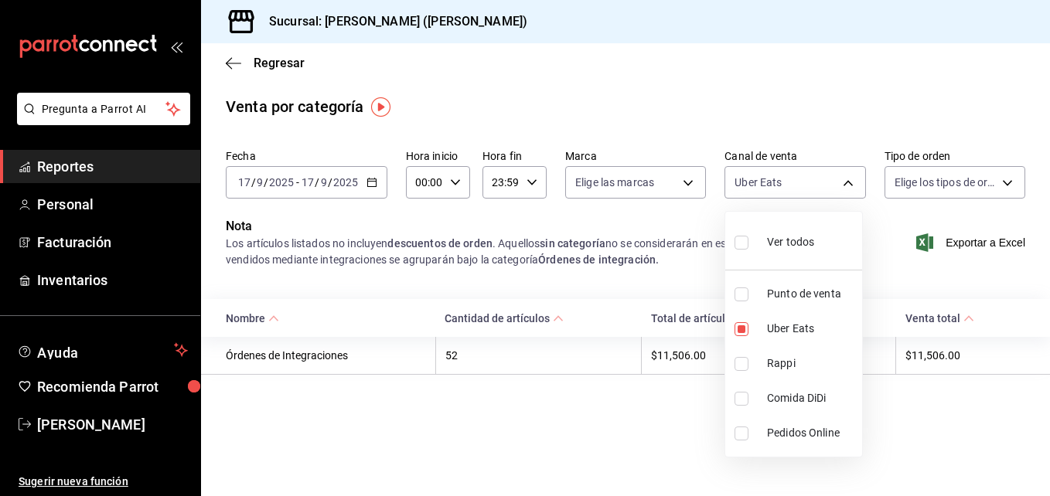
click at [382, 214] on div at bounding box center [525, 248] width 1050 height 496
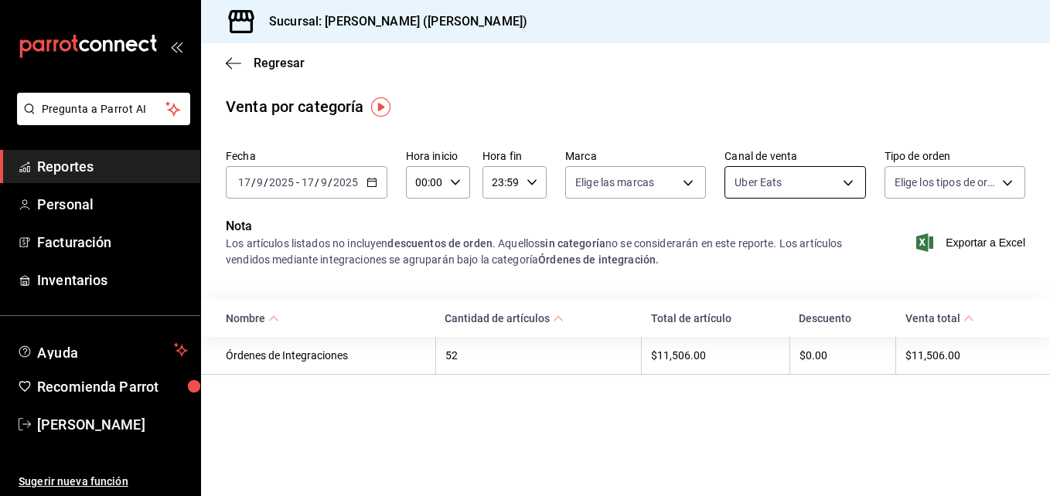
click at [847, 178] on body "Pregunta a Parrot AI Reportes Personal Facturación Inventarios Ayuda Recomienda…" at bounding box center [525, 248] width 1050 height 496
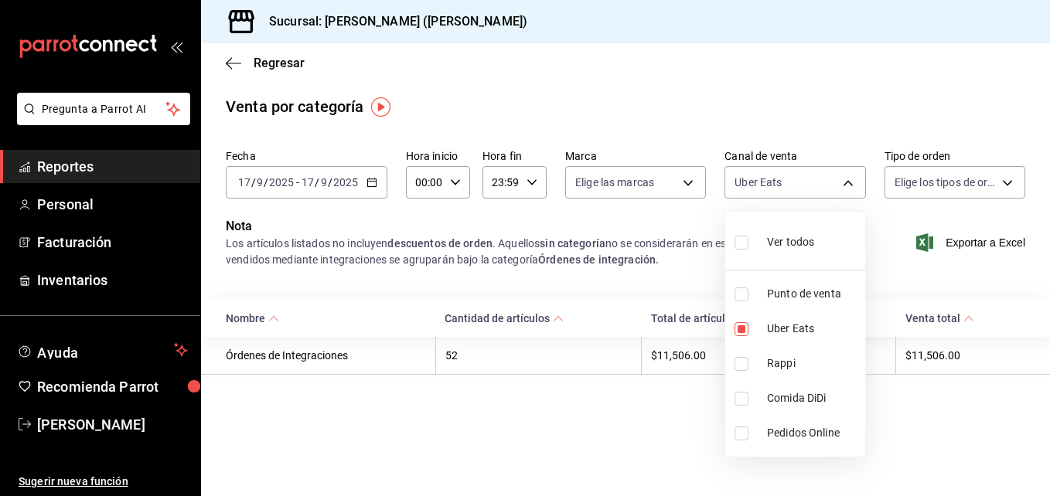
click at [743, 363] on input "checkbox" at bounding box center [742, 364] width 14 height 14
checkbox input "true"
click at [738, 347] on li "Rappi" at bounding box center [795, 363] width 140 height 35
type input "UBER_EATS"
checkbox input "false"
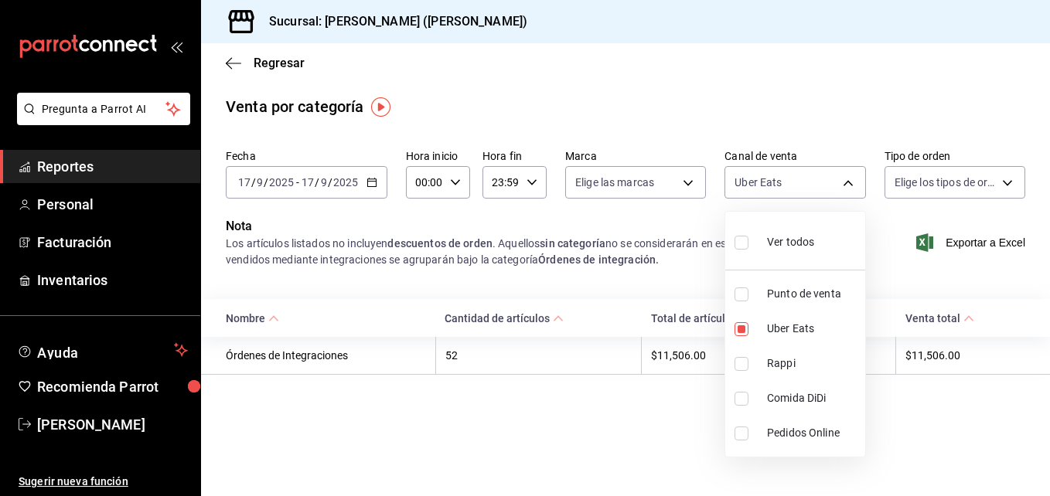
click at [661, 210] on div at bounding box center [525, 248] width 1050 height 496
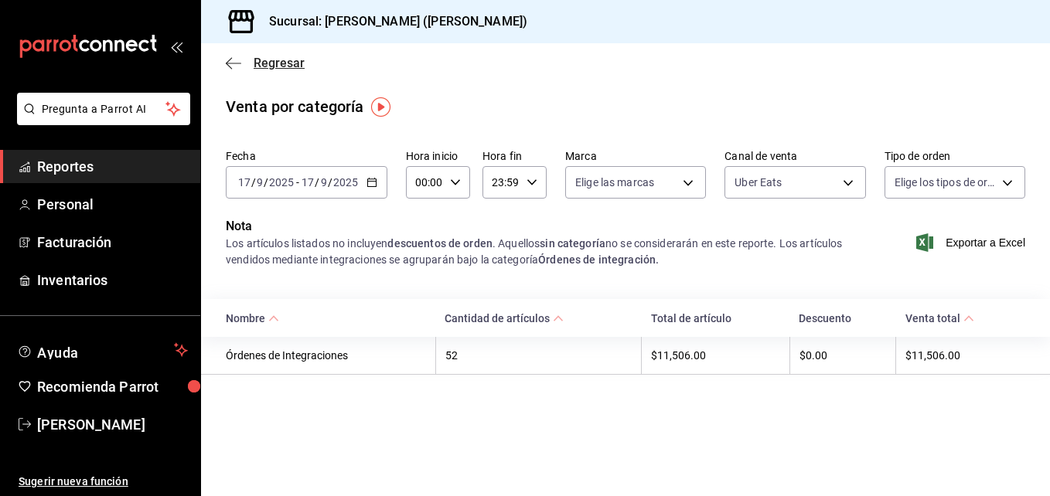
click at [228, 63] on icon "button" at bounding box center [233, 63] width 15 height 1
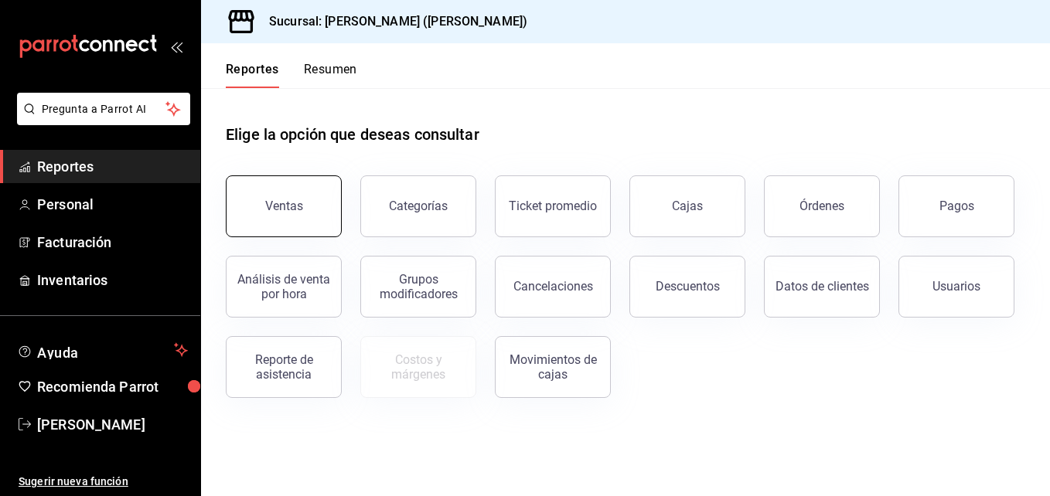
click at [275, 191] on button "Ventas" at bounding box center [284, 207] width 116 height 62
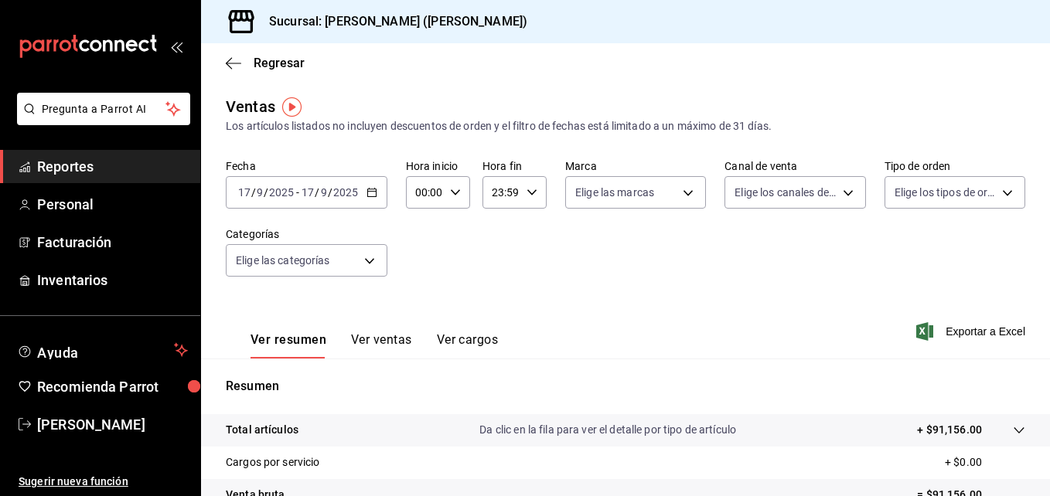
click at [374, 193] on icon "button" at bounding box center [372, 192] width 11 height 11
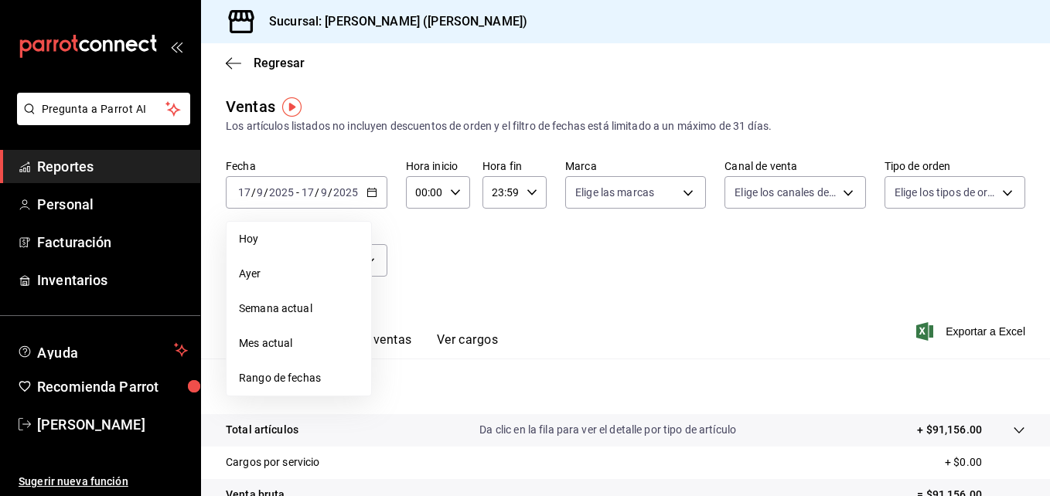
click at [488, 236] on div "Fecha 2025-09-17 17 / 9 / 2025 - 2025-09-17 17 / 9 / 2025 Hoy Ayer Semana actua…" at bounding box center [626, 227] width 800 height 136
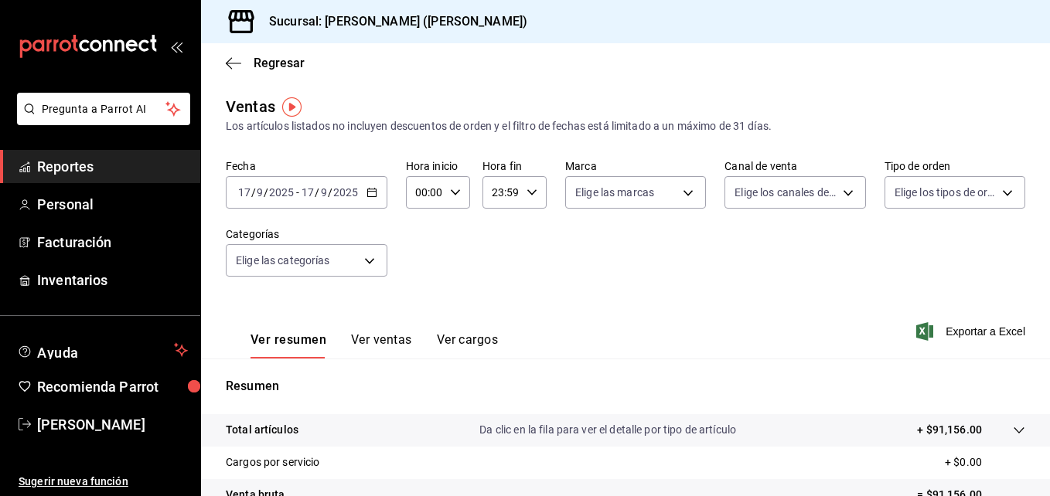
click at [451, 195] on icon "button" at bounding box center [455, 192] width 11 height 11
click at [418, 264] on span "05" at bounding box center [421, 263] width 7 height 12
type input "05:00"
drag, startPoint x: 1047, startPoint y: 201, endPoint x: 1046, endPoint y: 286, distance: 85.1
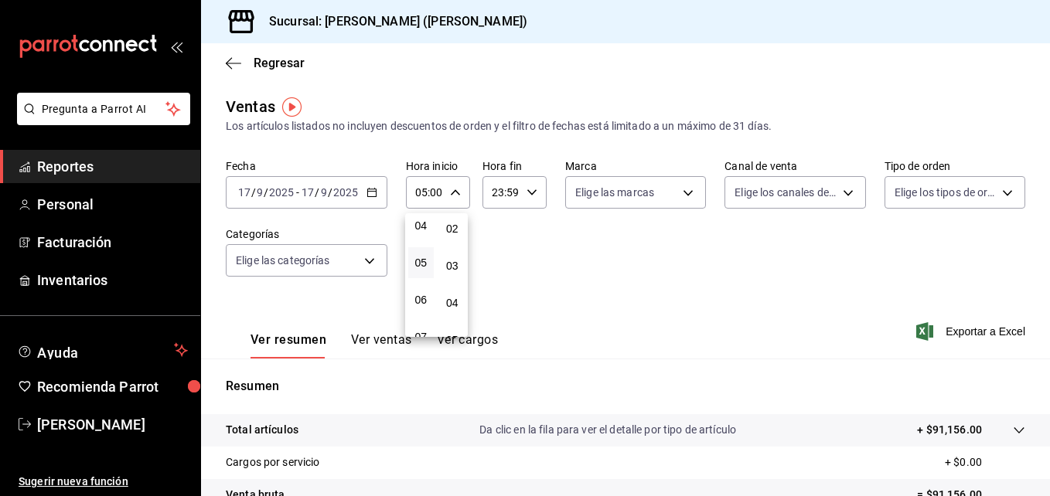
click at [1046, 286] on div at bounding box center [525, 248] width 1050 height 496
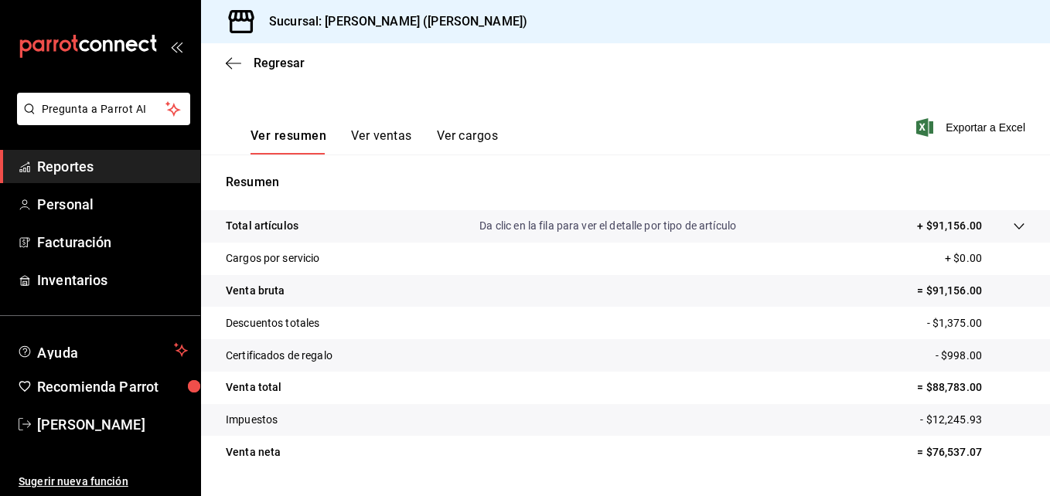
scroll to position [217, 0]
